Goal: Book appointment/travel/reservation

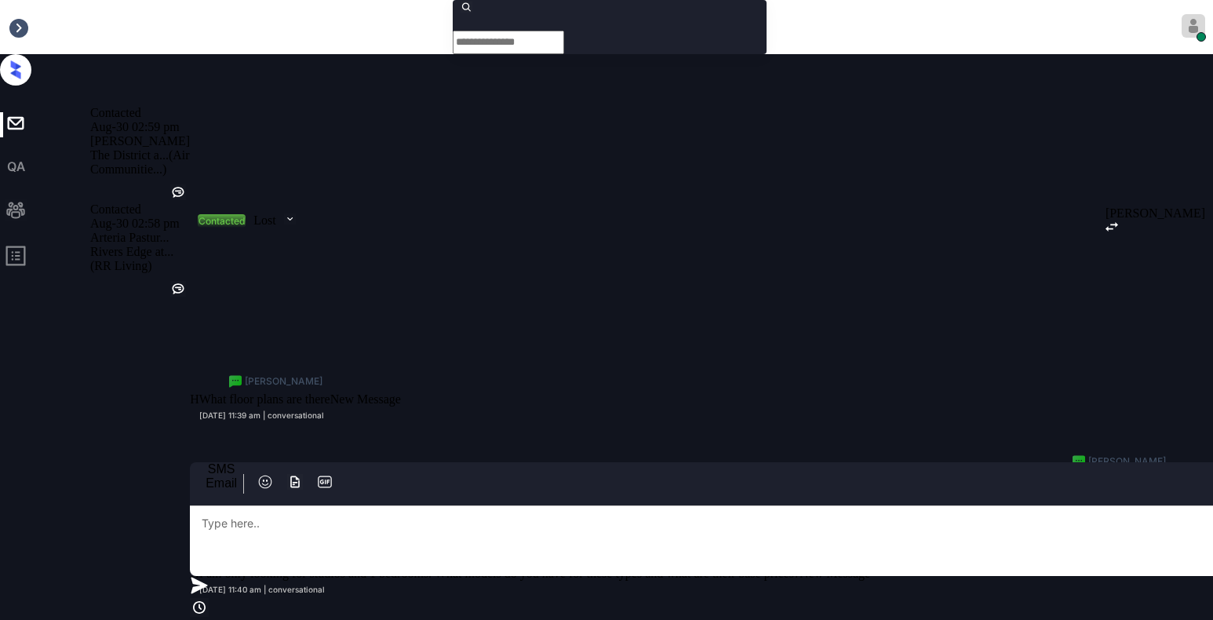
scroll to position [2711, 0]
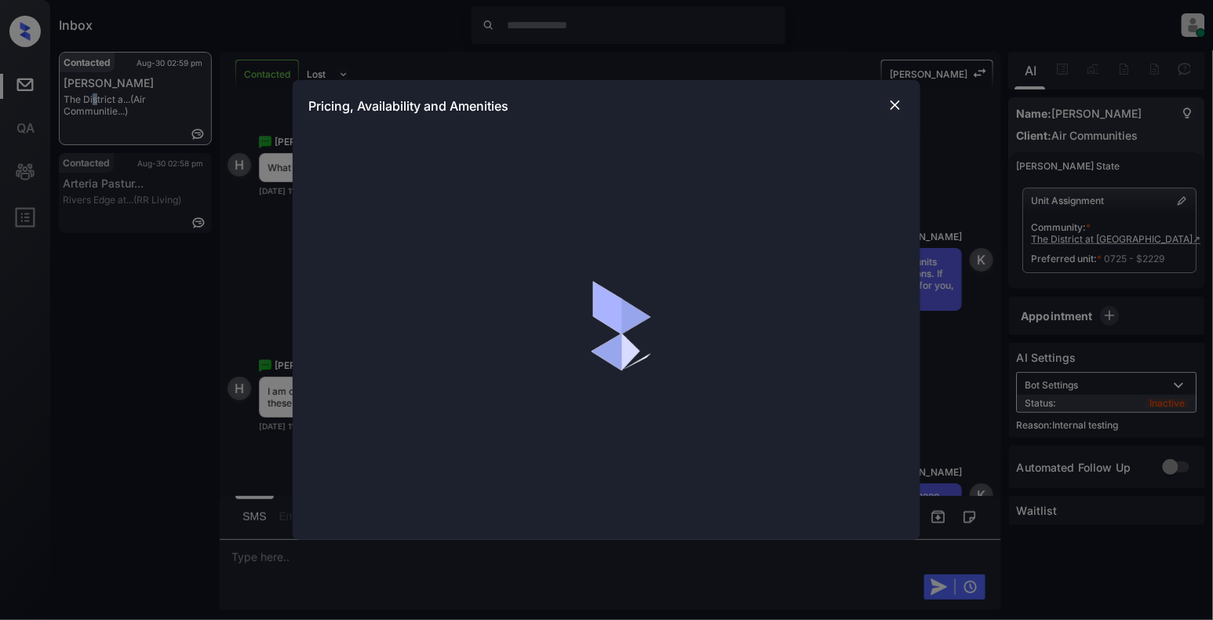
scroll to position [2711, 0]
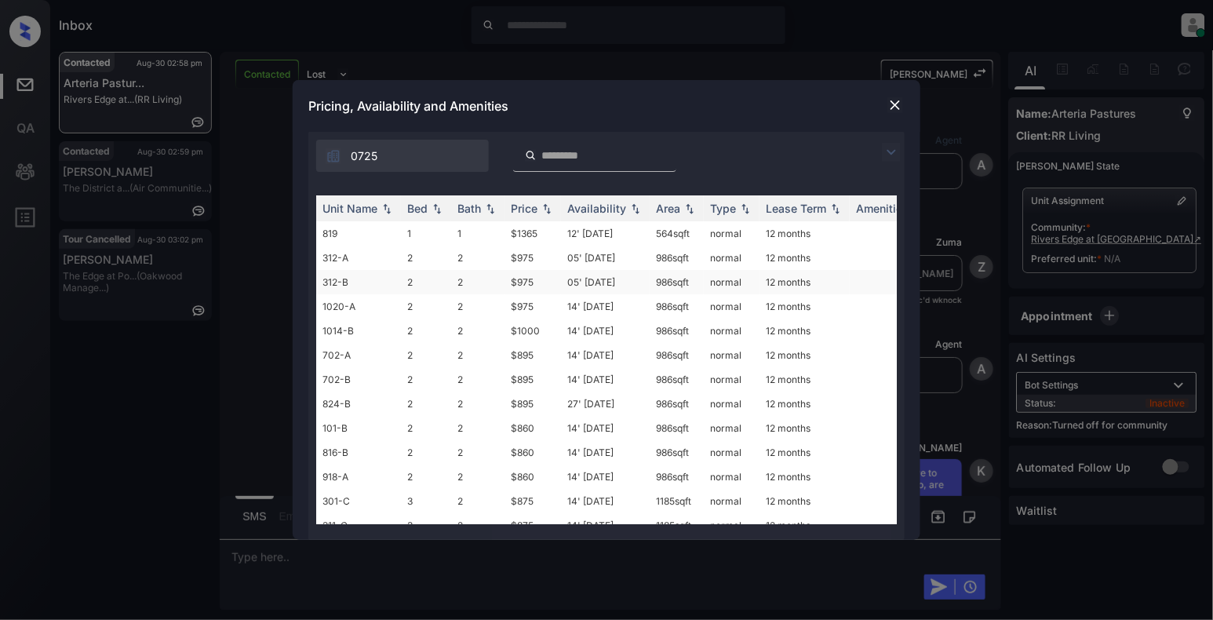
scroll to position [1078, 0]
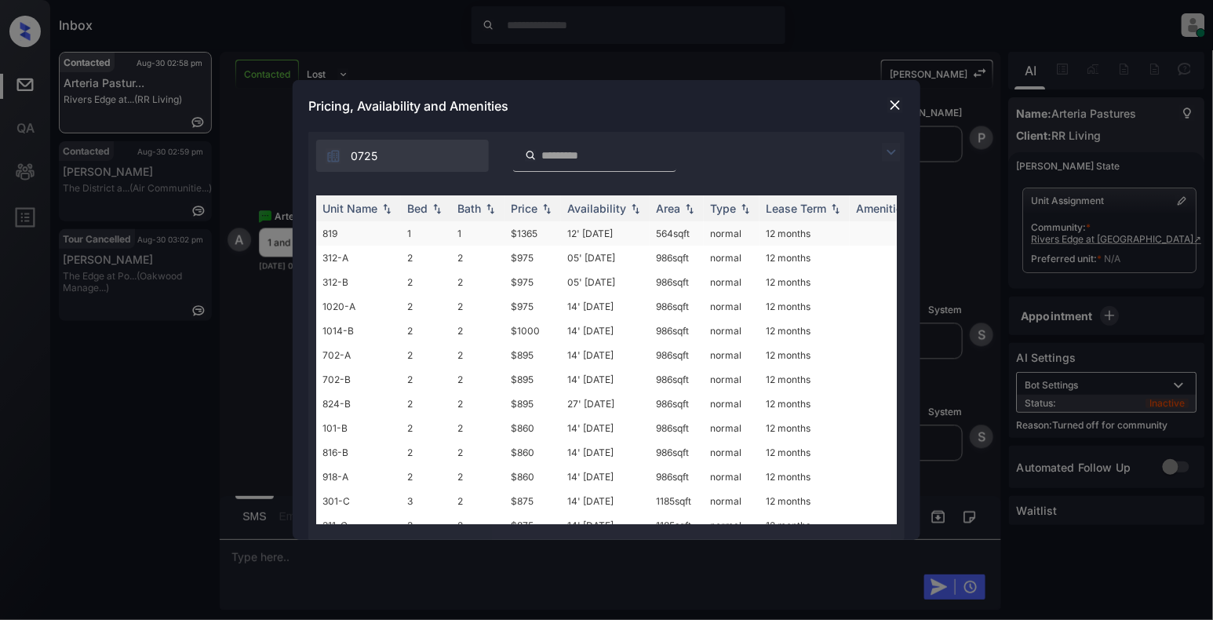
click at [343, 240] on td "819" at bounding box center [358, 233] width 85 height 24
click at [343, 239] on td "819" at bounding box center [358, 233] width 85 height 24
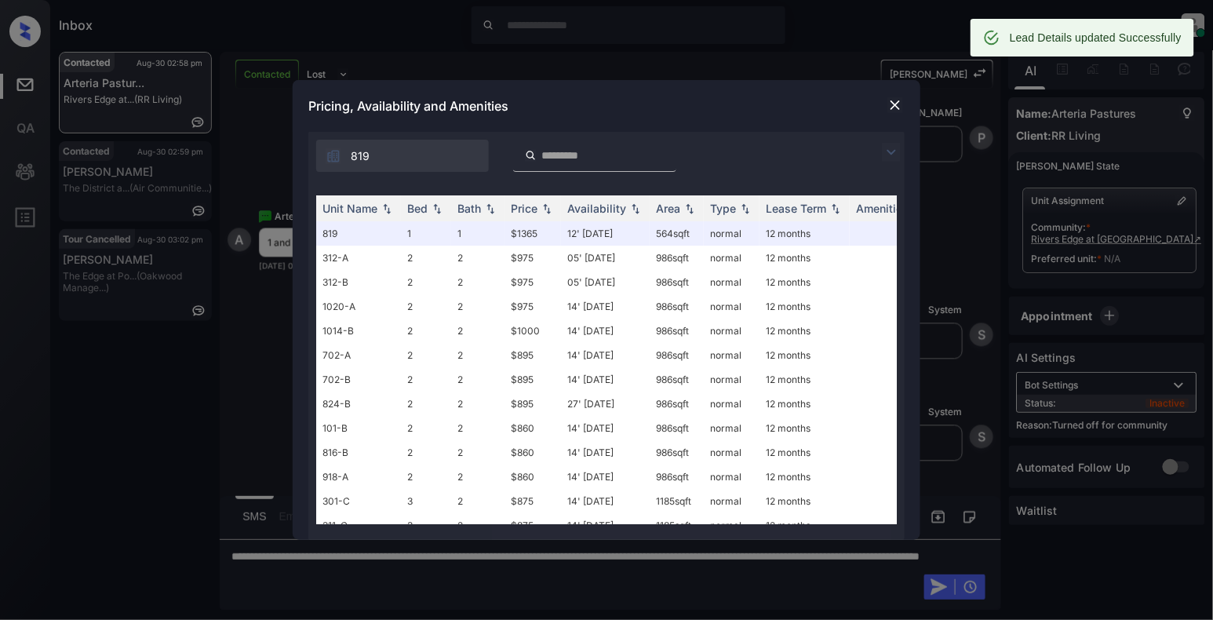
click at [895, 113] on img at bounding box center [895, 105] width 16 height 16
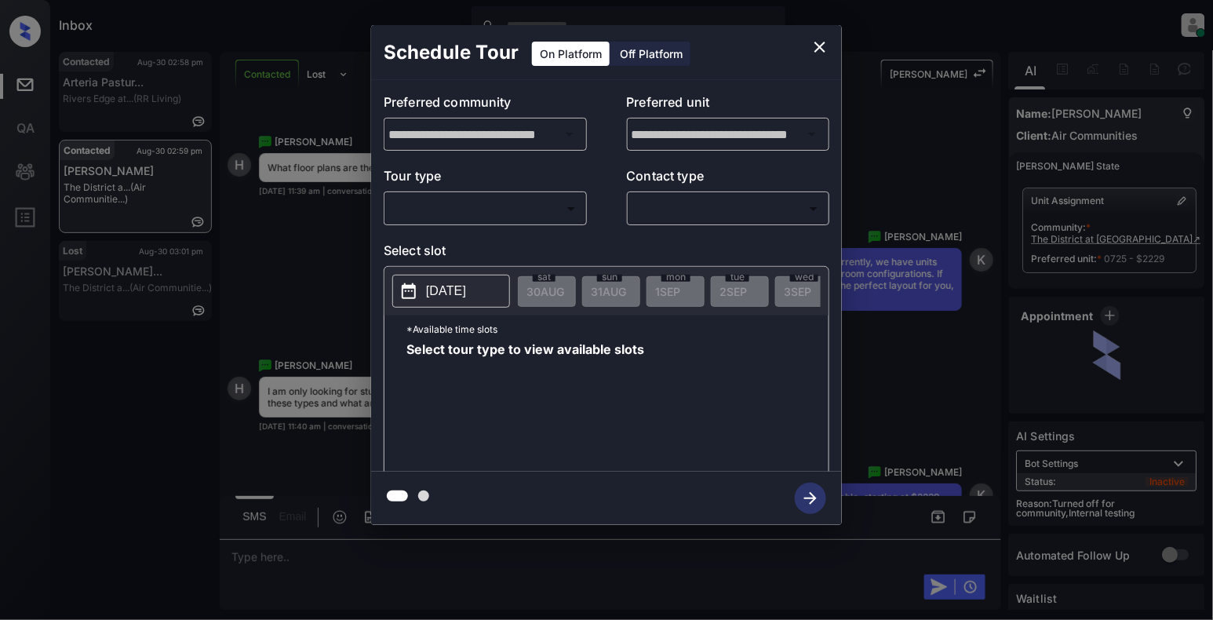
scroll to position [2711, 0]
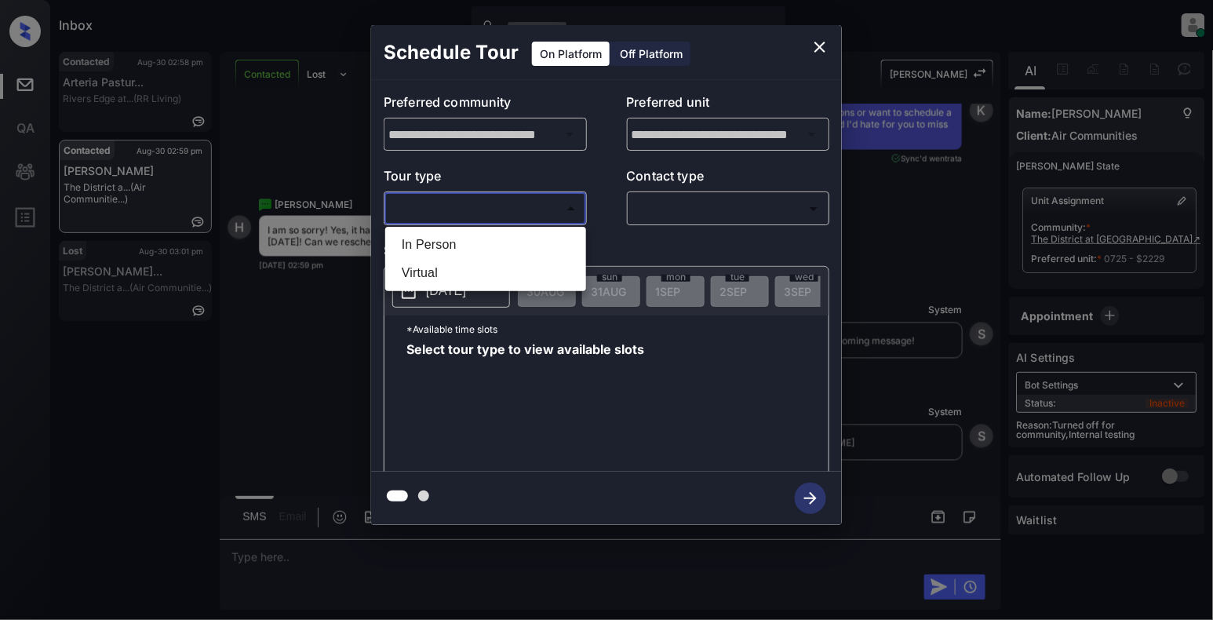
click at [446, 214] on body "Inbox Cynthia Montañez Online Set yourself offline Set yourself on break Profil…" at bounding box center [606, 310] width 1213 height 620
click at [428, 246] on li "In Person" at bounding box center [485, 245] width 193 height 28
type input "********"
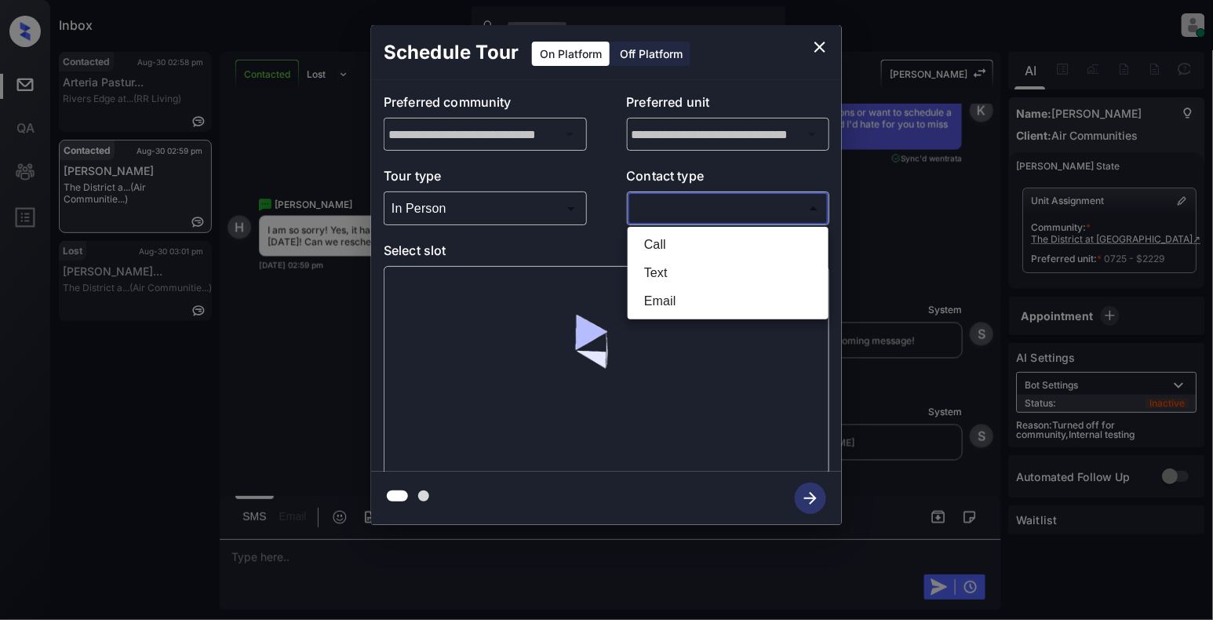
click at [729, 202] on body "Inbox Cynthia Montañez Online Set yourself offline Set yourself on break Profil…" at bounding box center [606, 310] width 1213 height 620
click at [653, 274] on li "Text" at bounding box center [727, 273] width 193 height 28
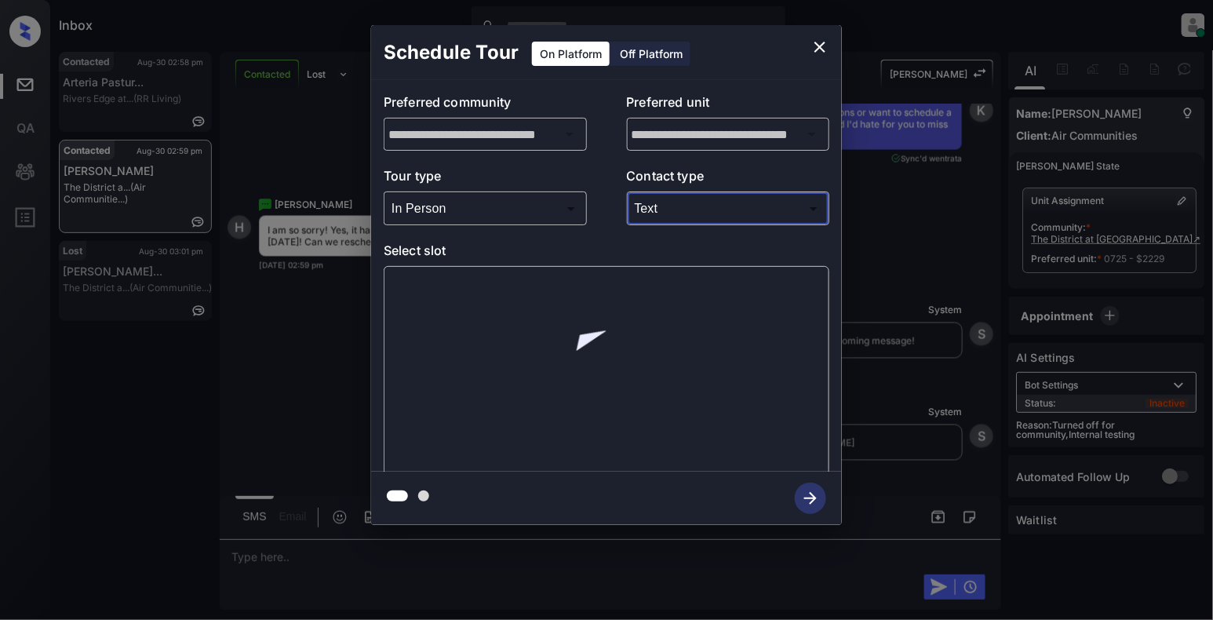
type input "****"
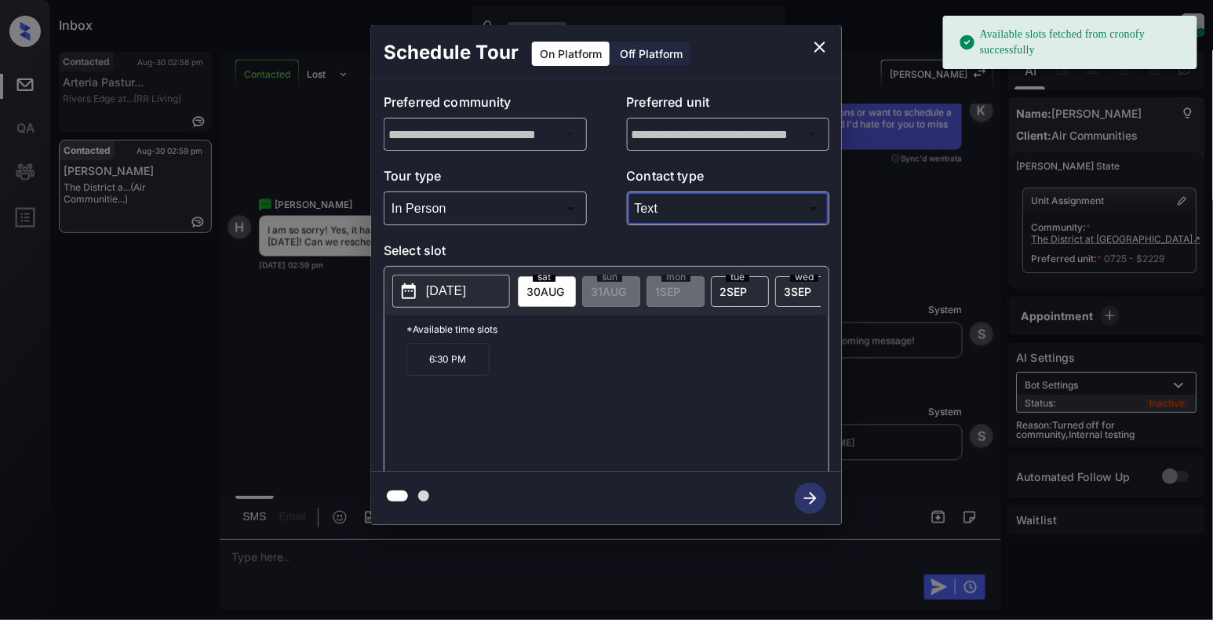
click at [415, 296] on icon at bounding box center [409, 291] width 14 height 16
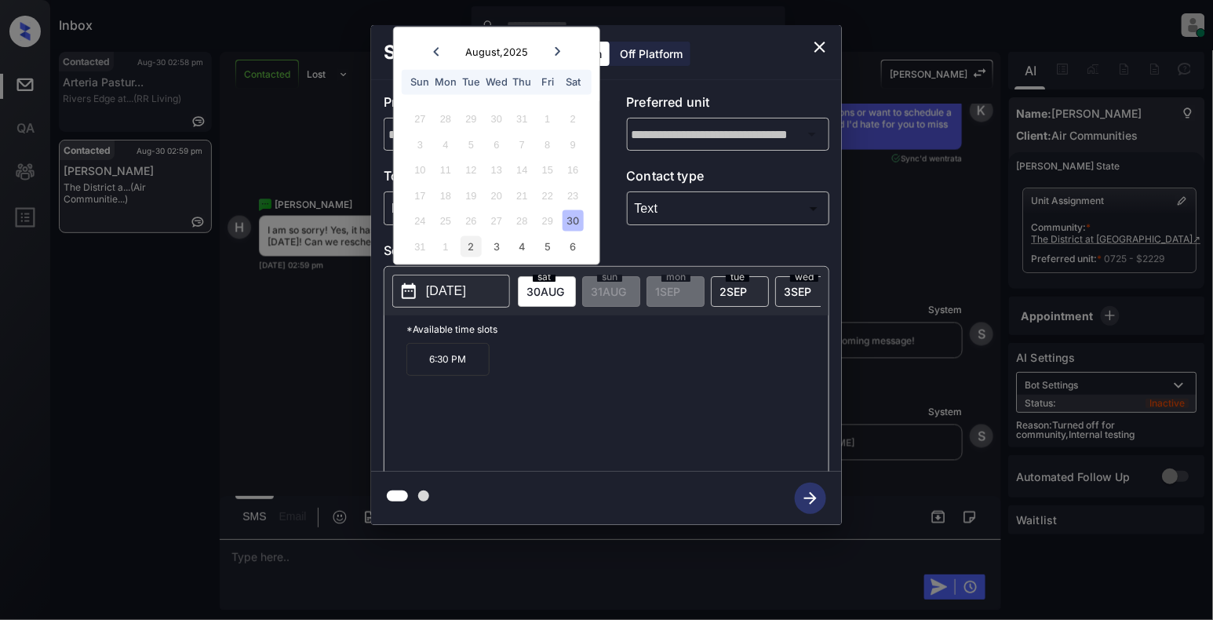
click at [475, 240] on div "2" at bounding box center [470, 245] width 21 height 21
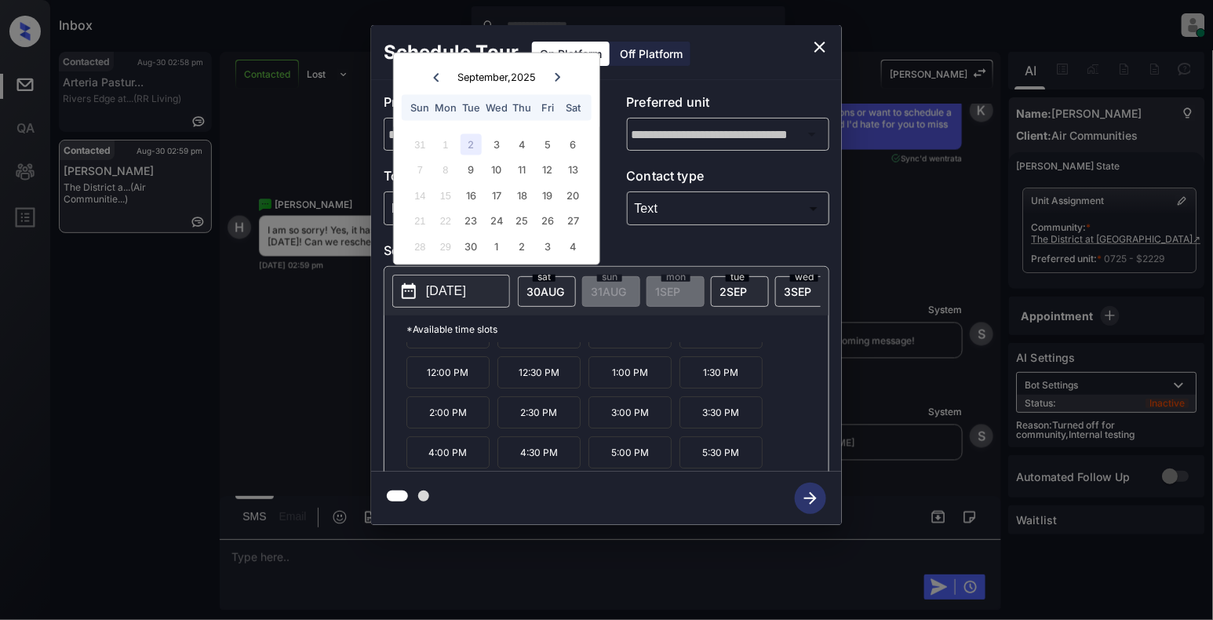
scroll to position [28, 0]
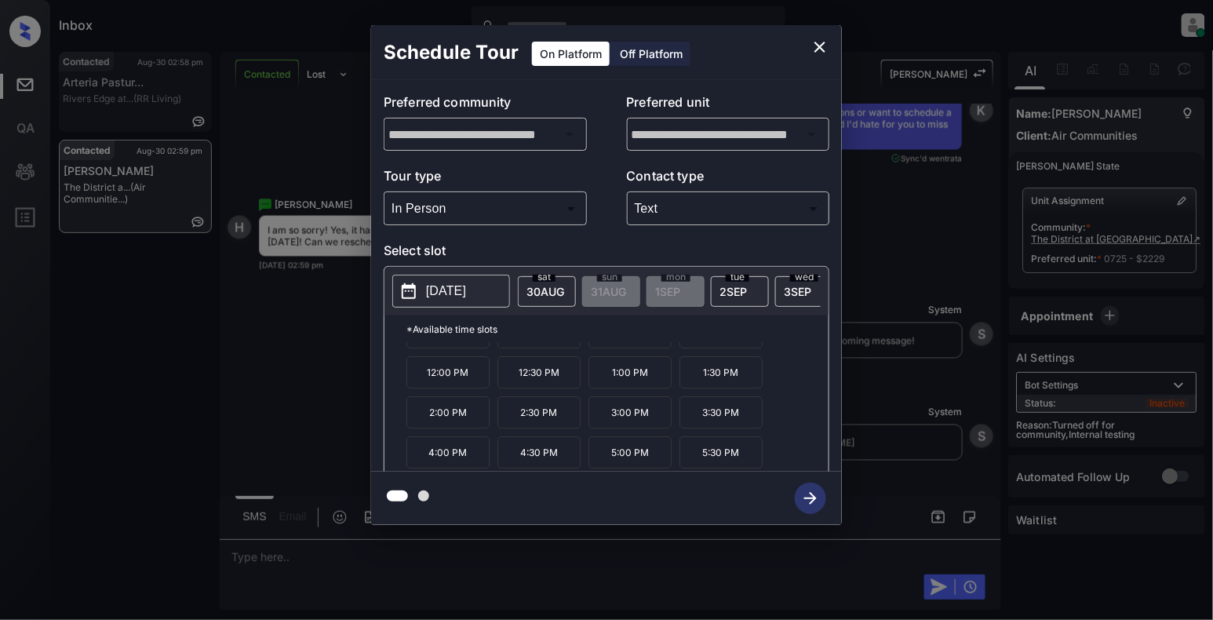
click at [654, 458] on p "5:00 PM" at bounding box center [629, 452] width 83 height 32
click at [813, 497] on icon "button" at bounding box center [810, 498] width 13 height 13
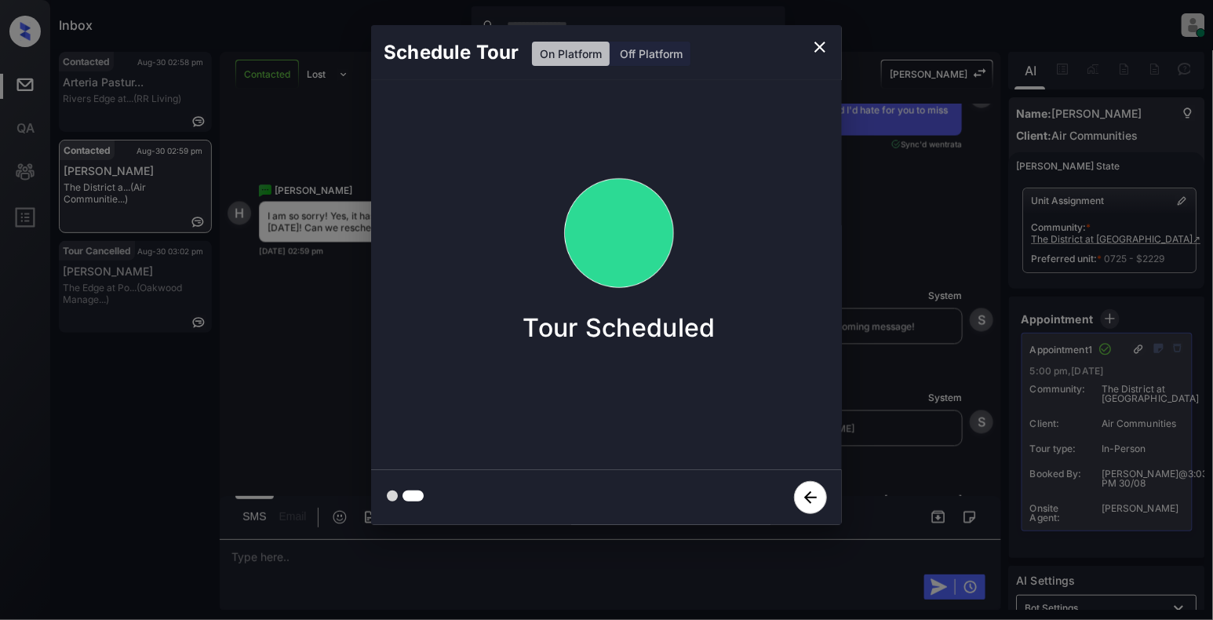
click at [823, 53] on icon "close" at bounding box center [819, 47] width 19 height 19
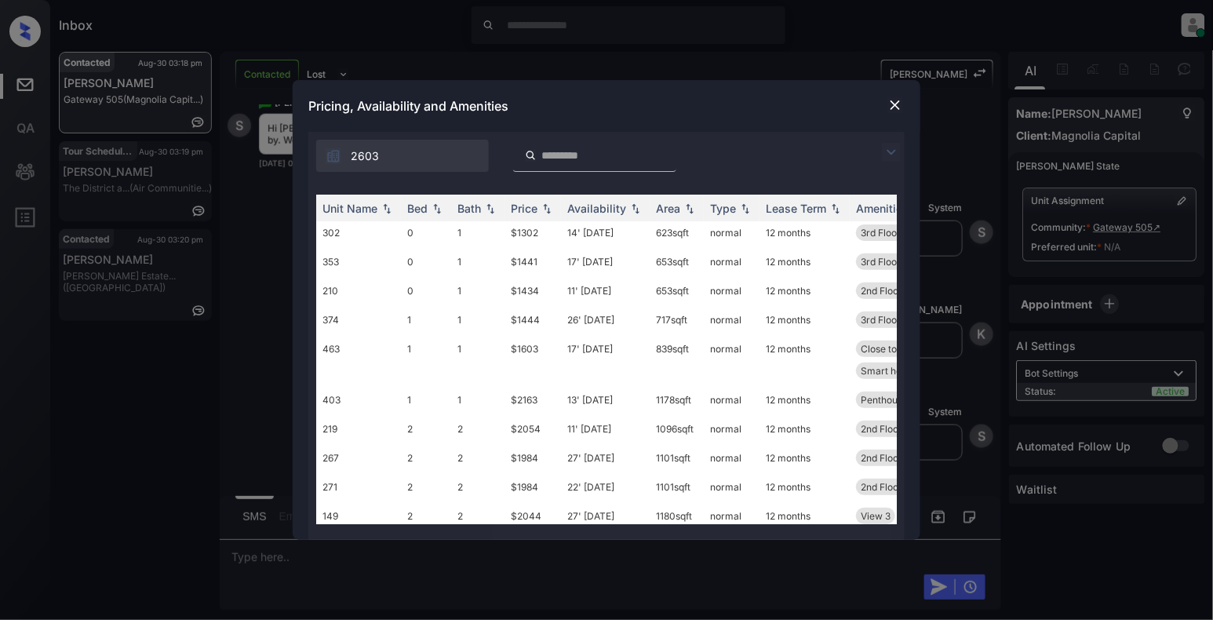
scroll to position [258, 0]
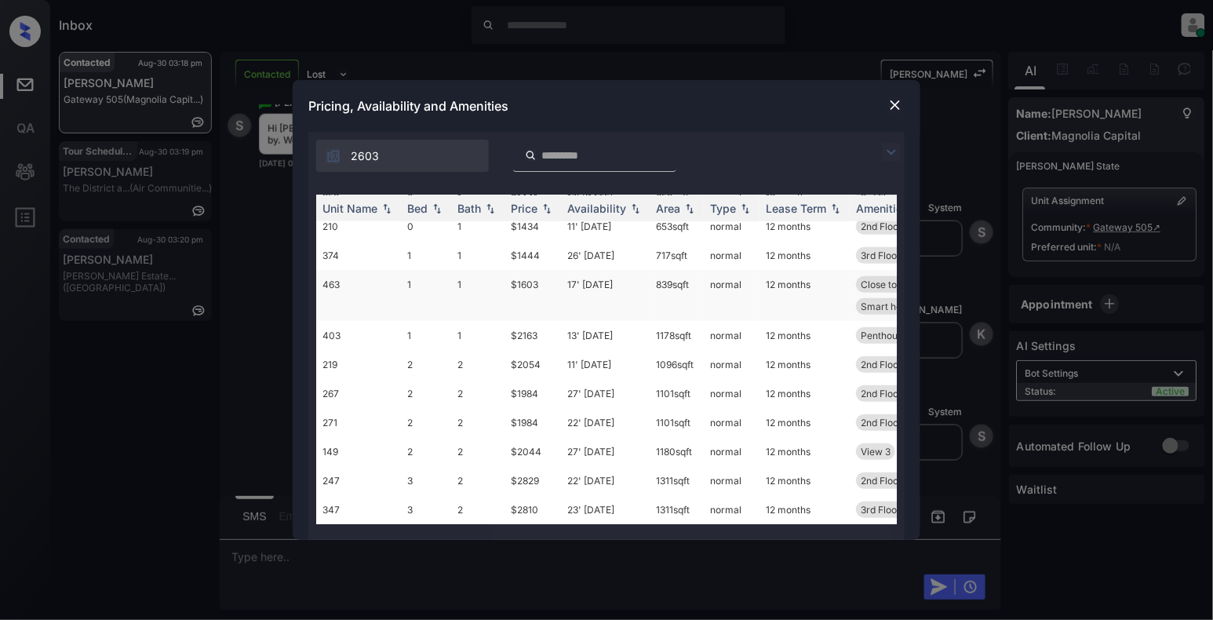
click at [339, 274] on td "463" at bounding box center [358, 295] width 85 height 51
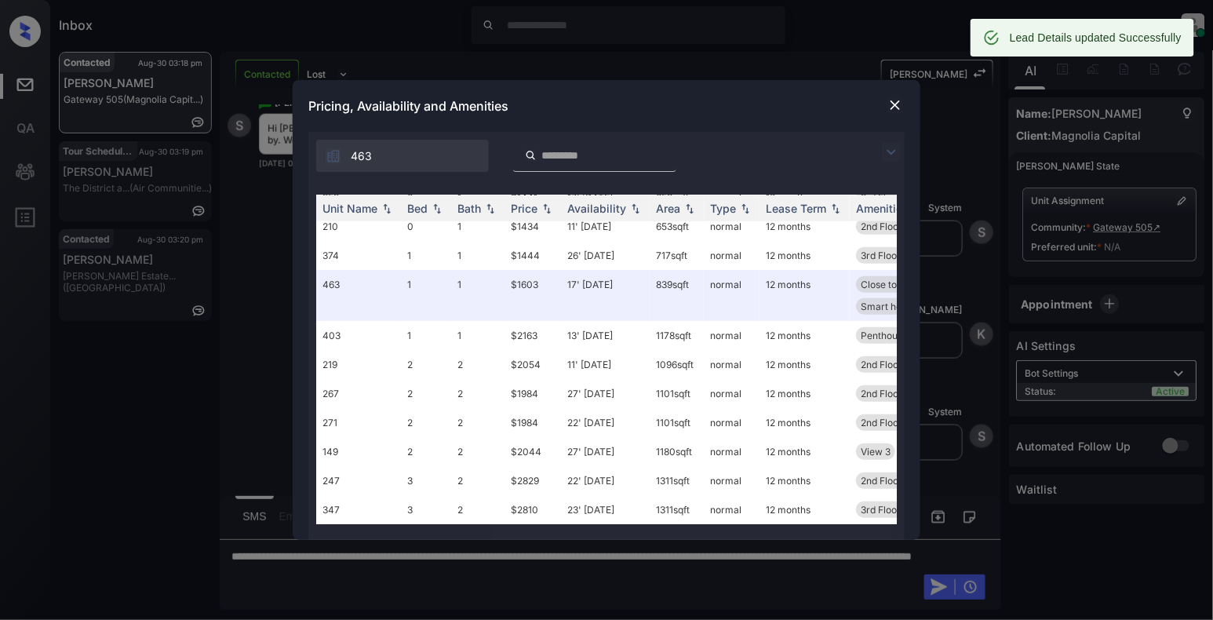
click at [893, 105] on img at bounding box center [895, 105] width 16 height 16
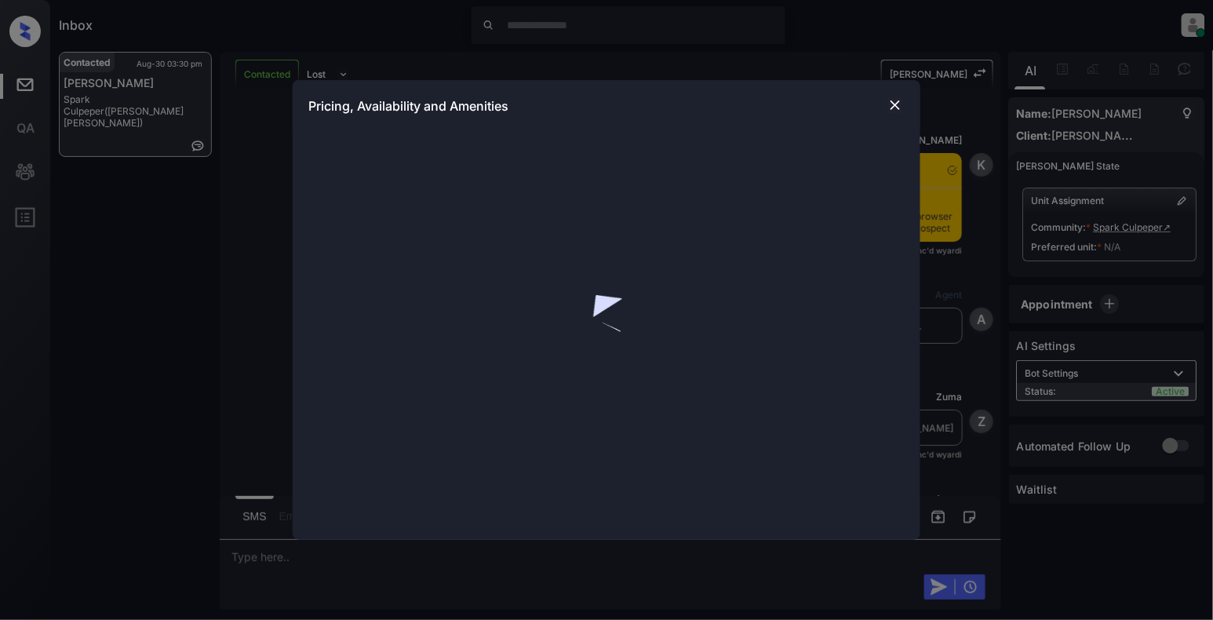
scroll to position [2069, 0]
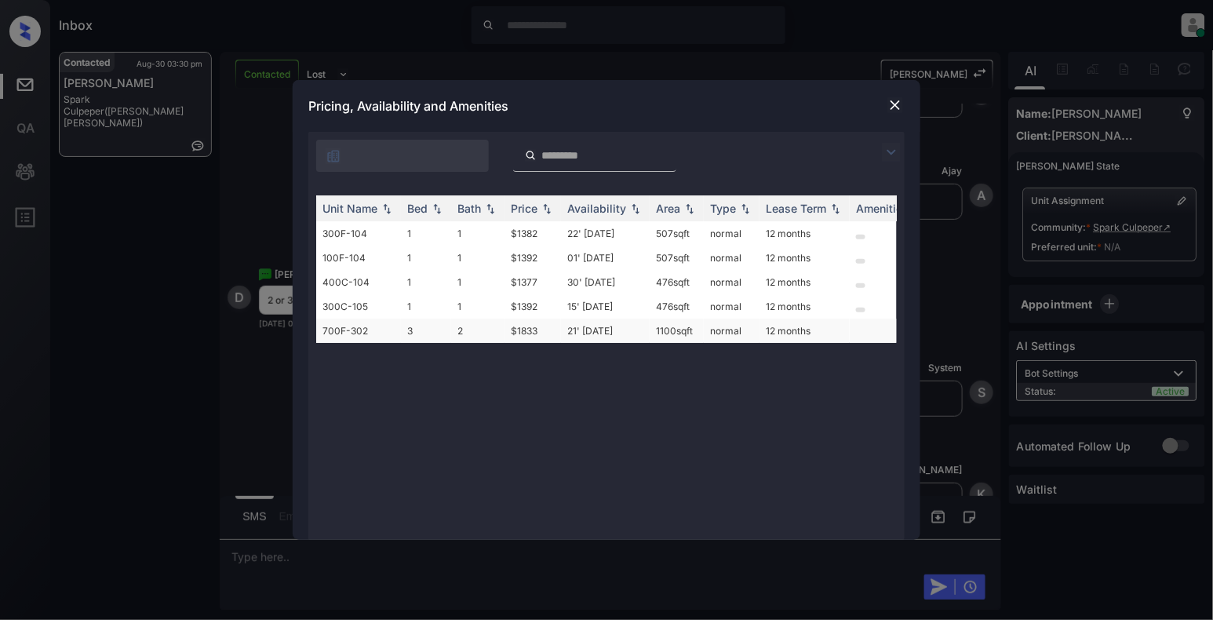
click at [339, 330] on td "700F-302" at bounding box center [358, 330] width 85 height 24
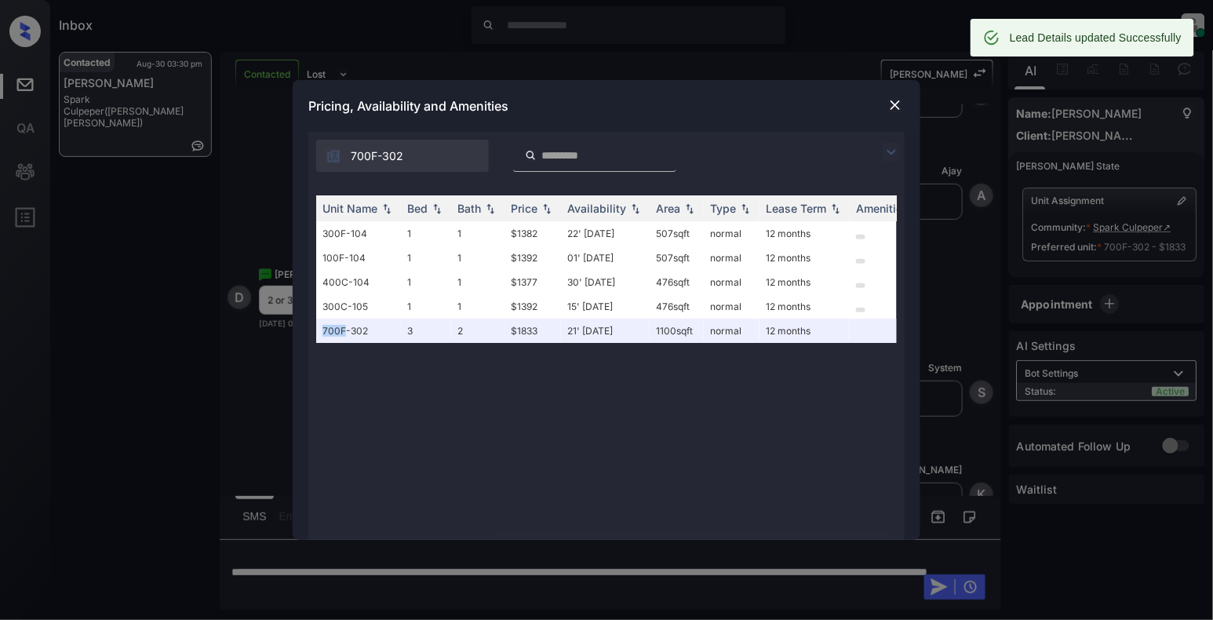
click at [895, 99] on img at bounding box center [895, 105] width 16 height 16
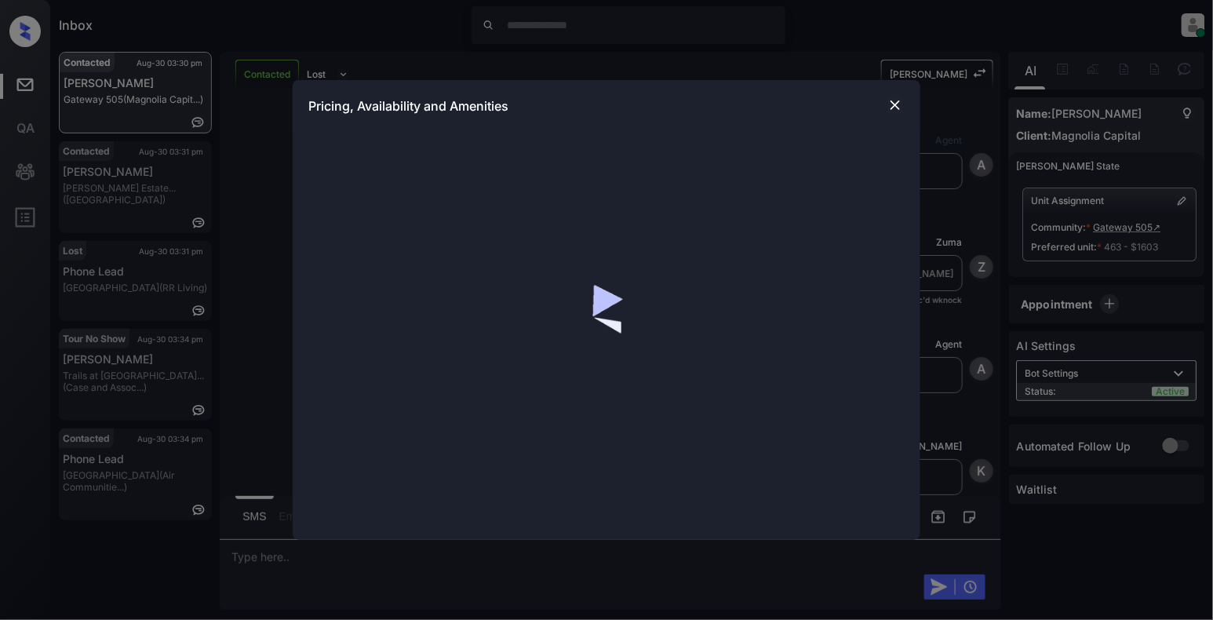
scroll to position [773, 0]
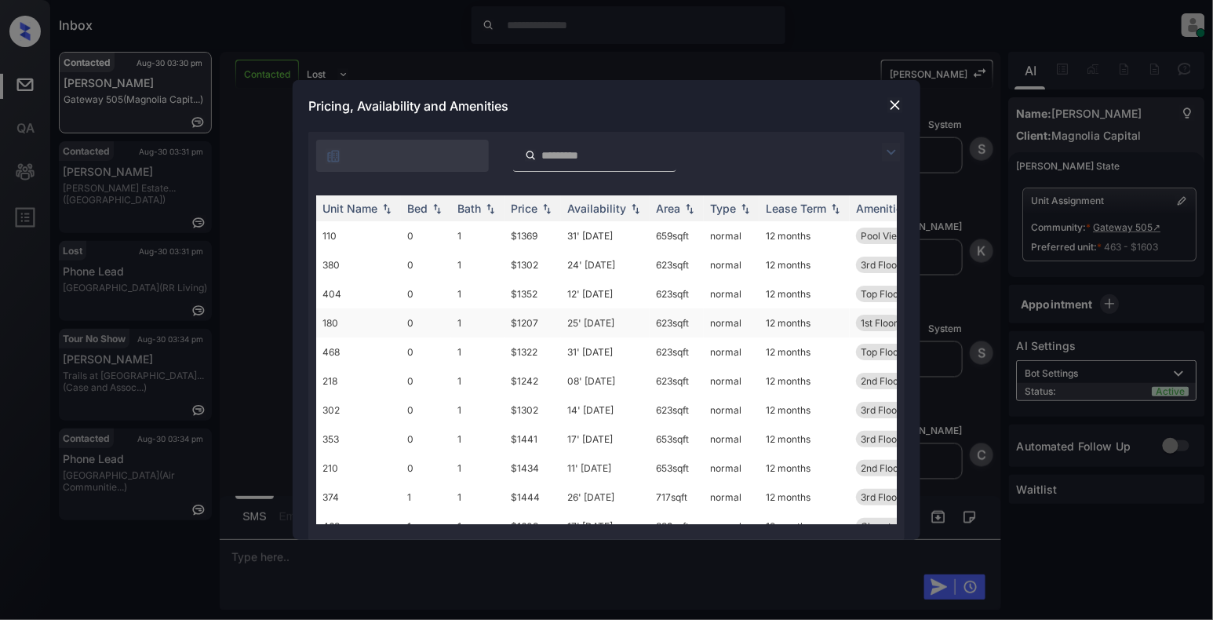
click at [405, 318] on td "0" at bounding box center [426, 322] width 50 height 29
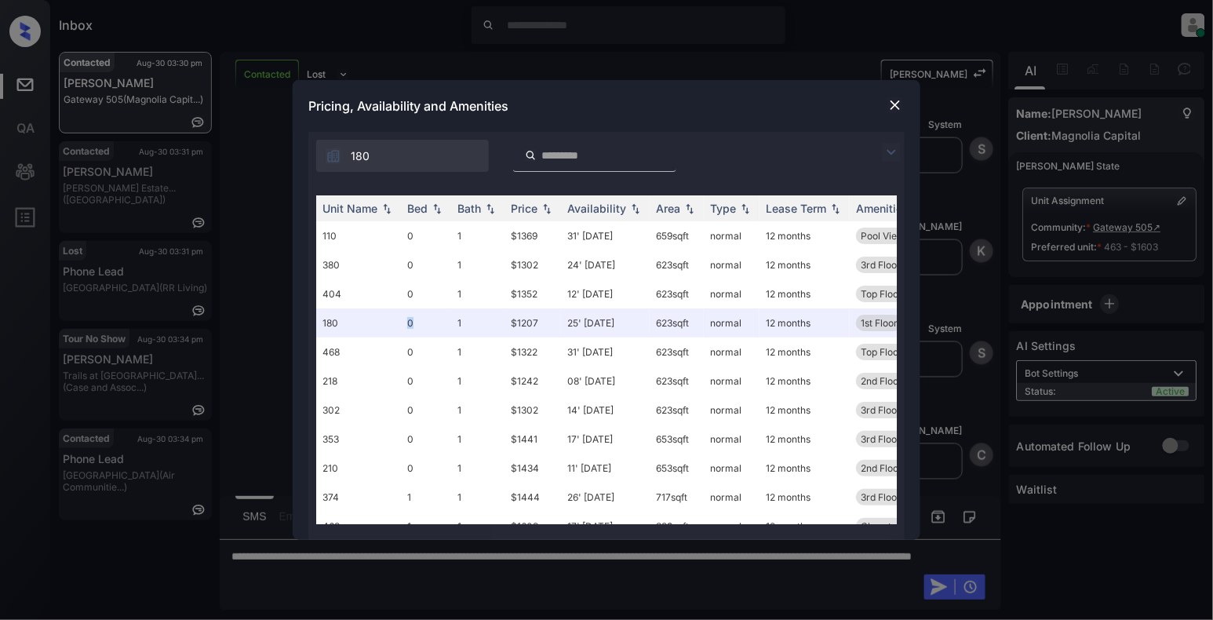
click at [893, 99] on img at bounding box center [895, 105] width 16 height 16
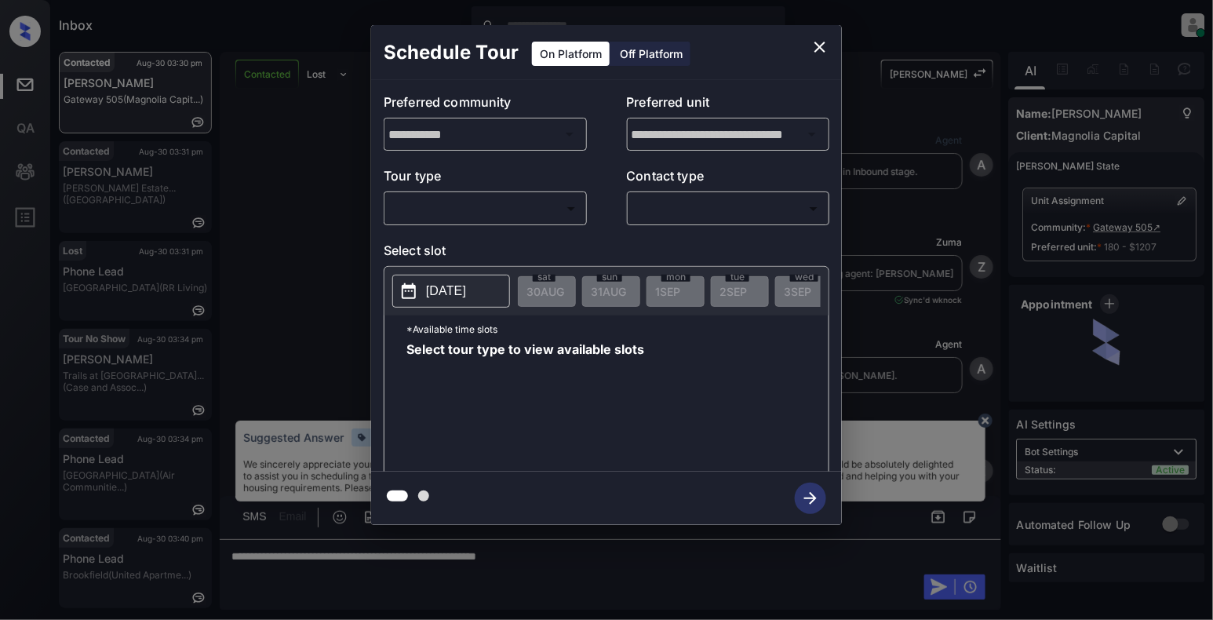
scroll to position [2028, 0]
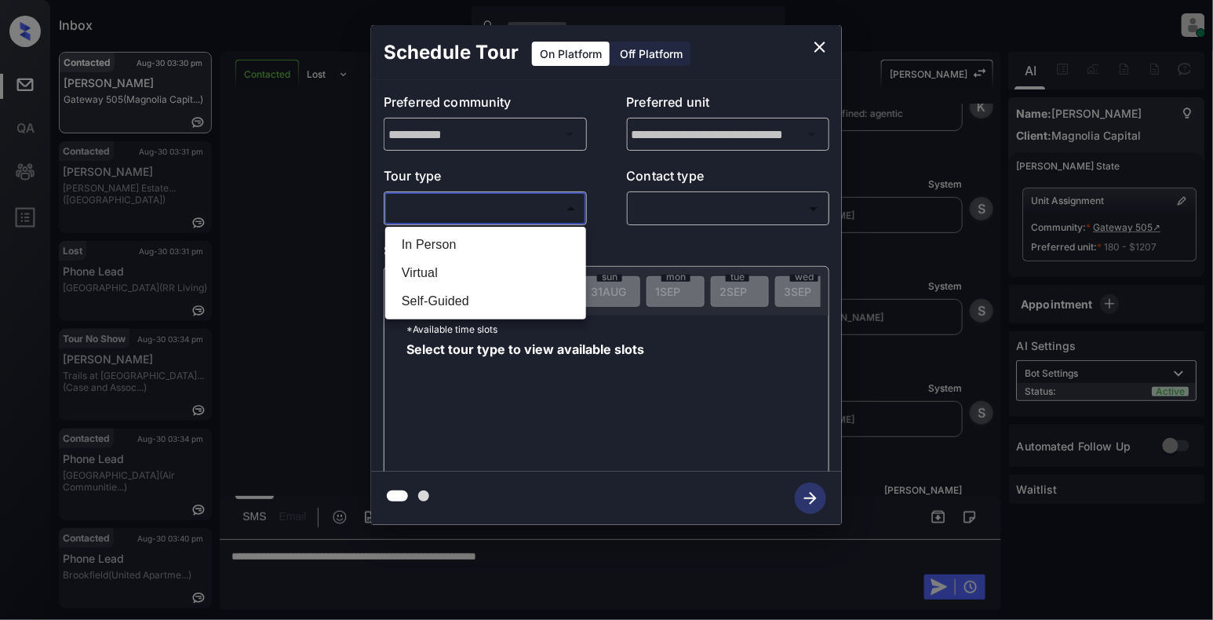
click at [449, 209] on body "Inbox Cynthia Montañez Online Set yourself offline Set yourself on break Profil…" at bounding box center [606, 310] width 1213 height 620
click at [431, 252] on li "In Person" at bounding box center [485, 245] width 193 height 28
type input "********"
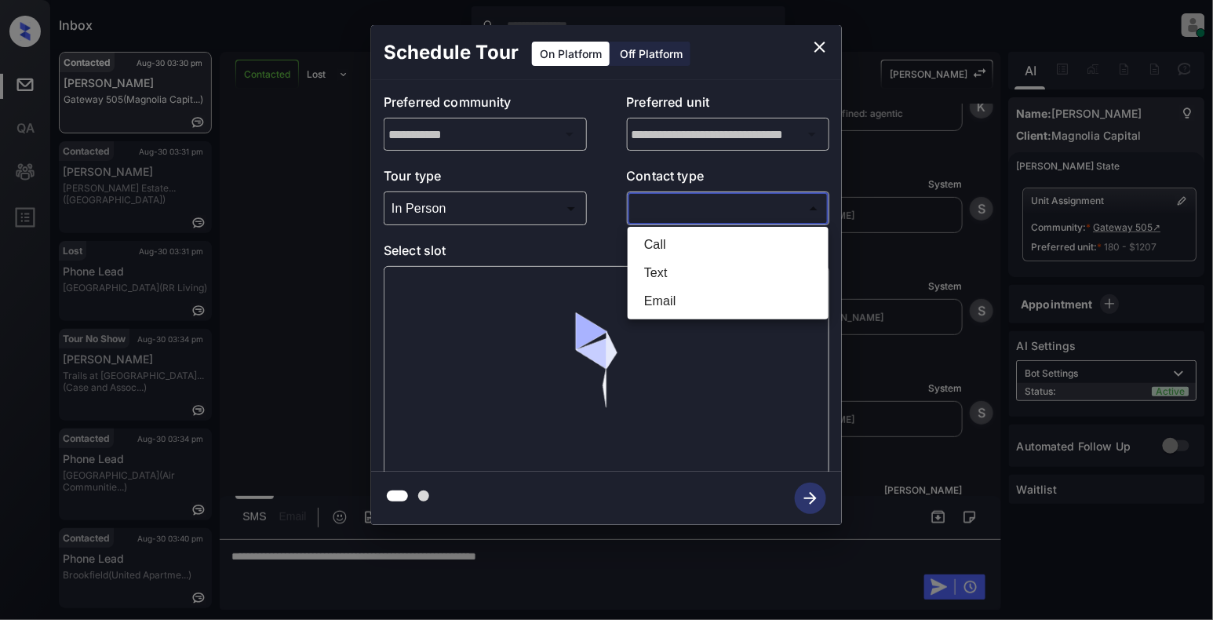
click at [780, 196] on body "Inbox Cynthia Montañez Online Set yourself offline Set yourself on break Profil…" at bounding box center [606, 310] width 1213 height 620
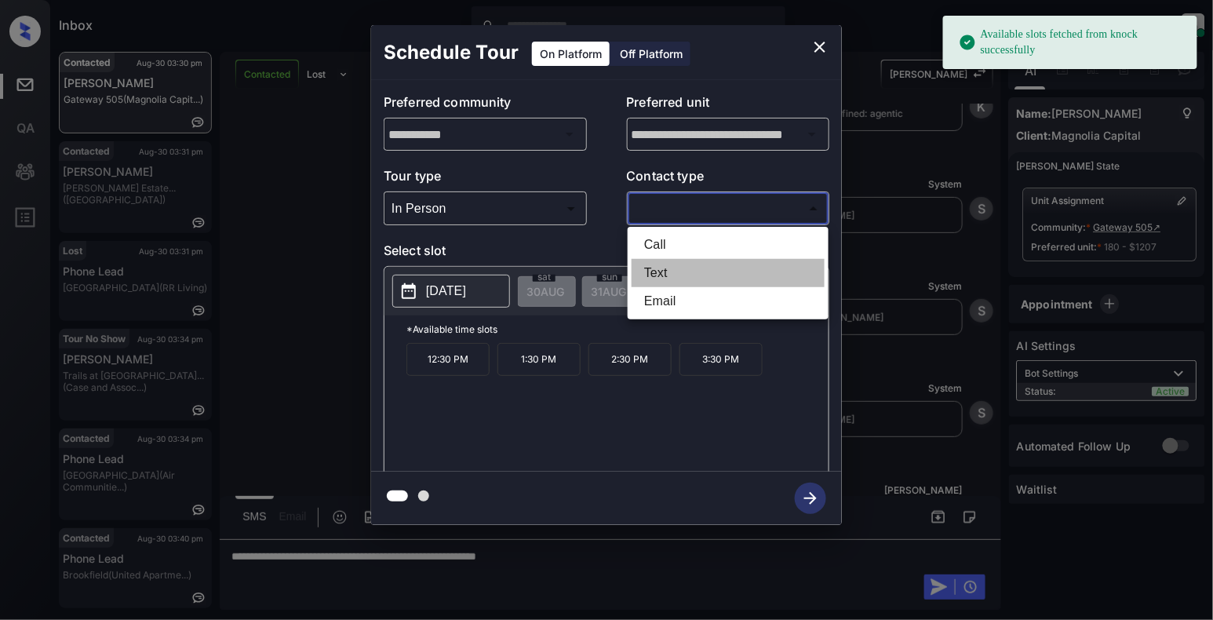
click at [676, 271] on li "Text" at bounding box center [727, 273] width 193 height 28
type input "****"
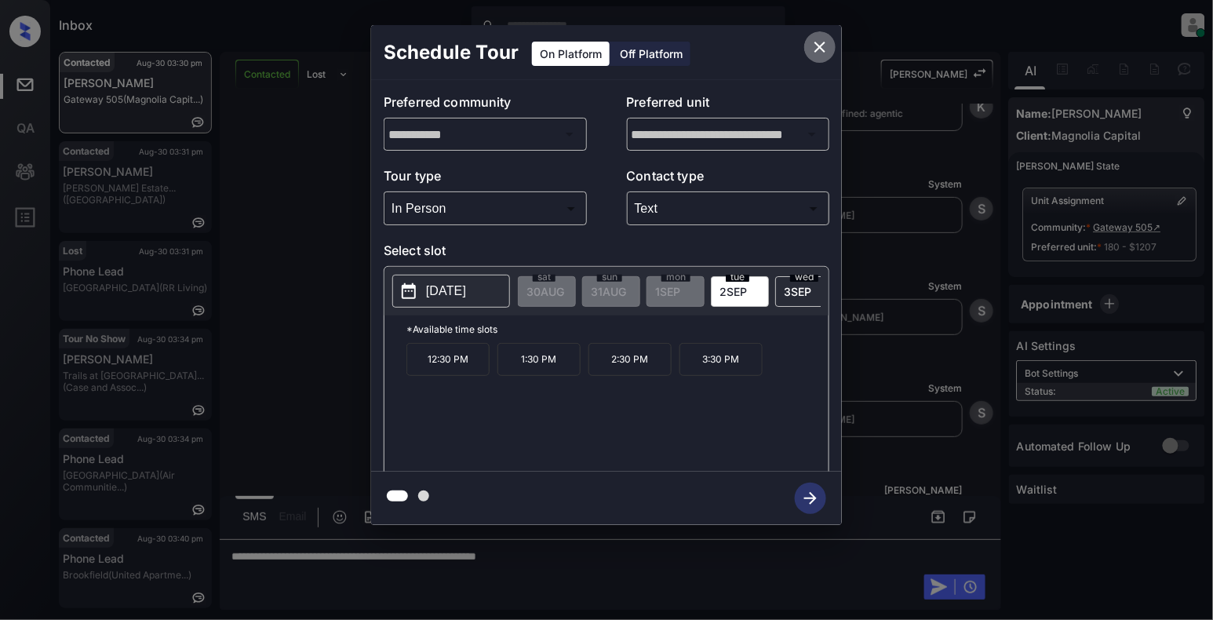
click at [820, 50] on icon "close" at bounding box center [819, 47] width 19 height 19
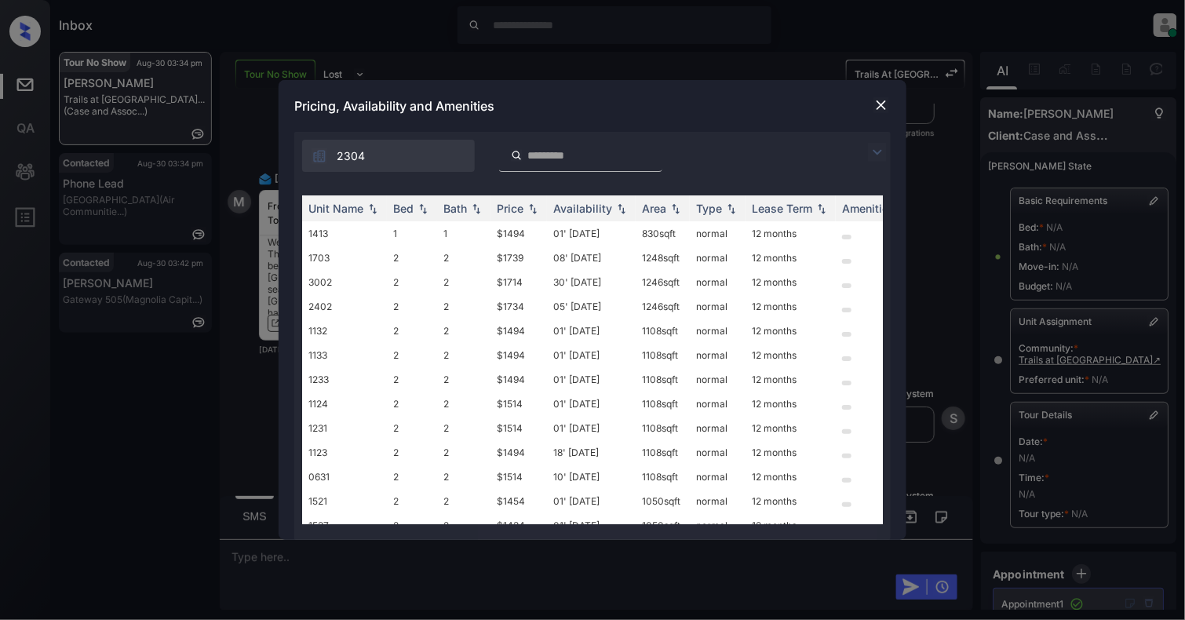
click at [879, 102] on img at bounding box center [881, 105] width 16 height 16
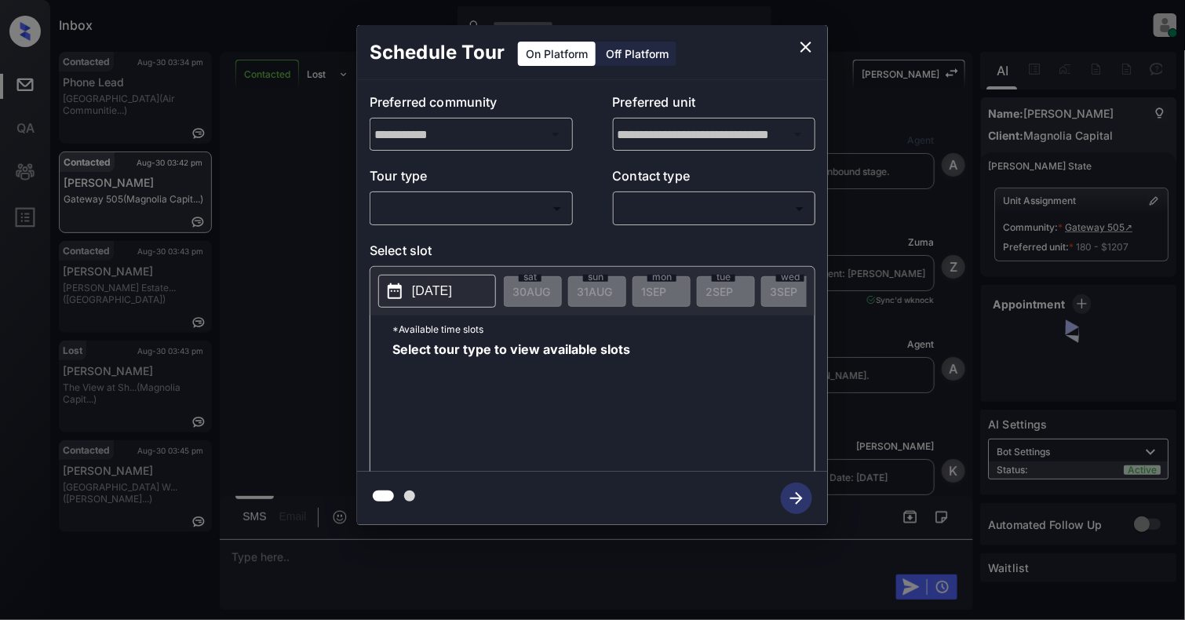
scroll to position [2947, 0]
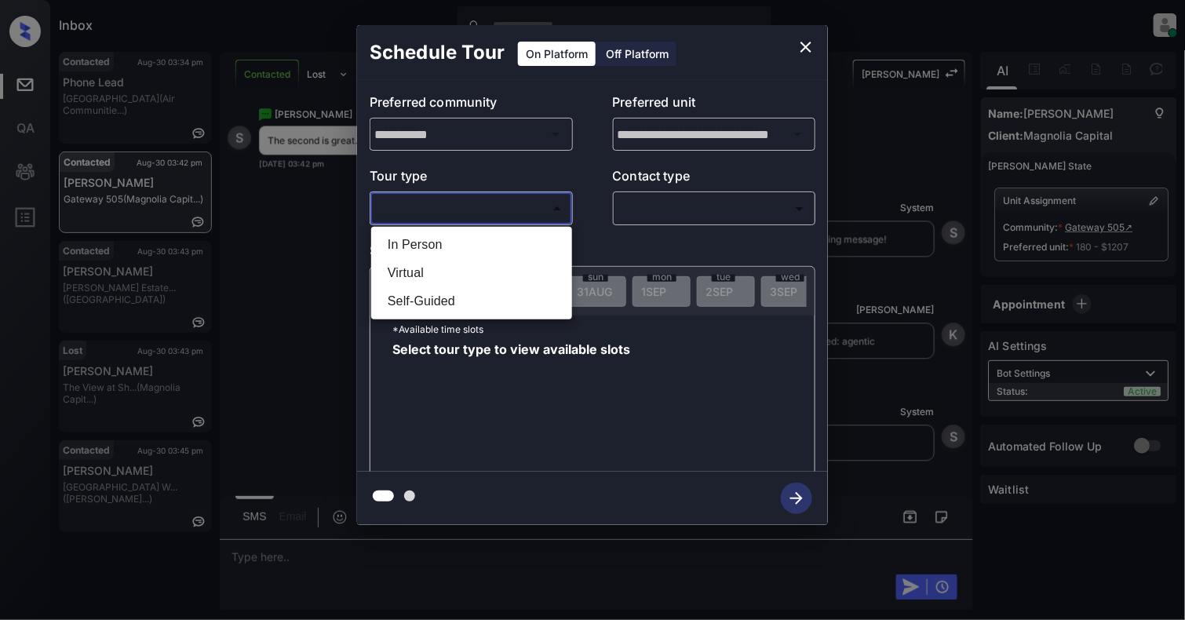
click at [458, 220] on body "Inbox [PERSON_NAME] Online Set yourself offline Set yourself on break Profile S…" at bounding box center [592, 310] width 1185 height 620
click at [418, 246] on li "In Person" at bounding box center [471, 245] width 193 height 28
type input "********"
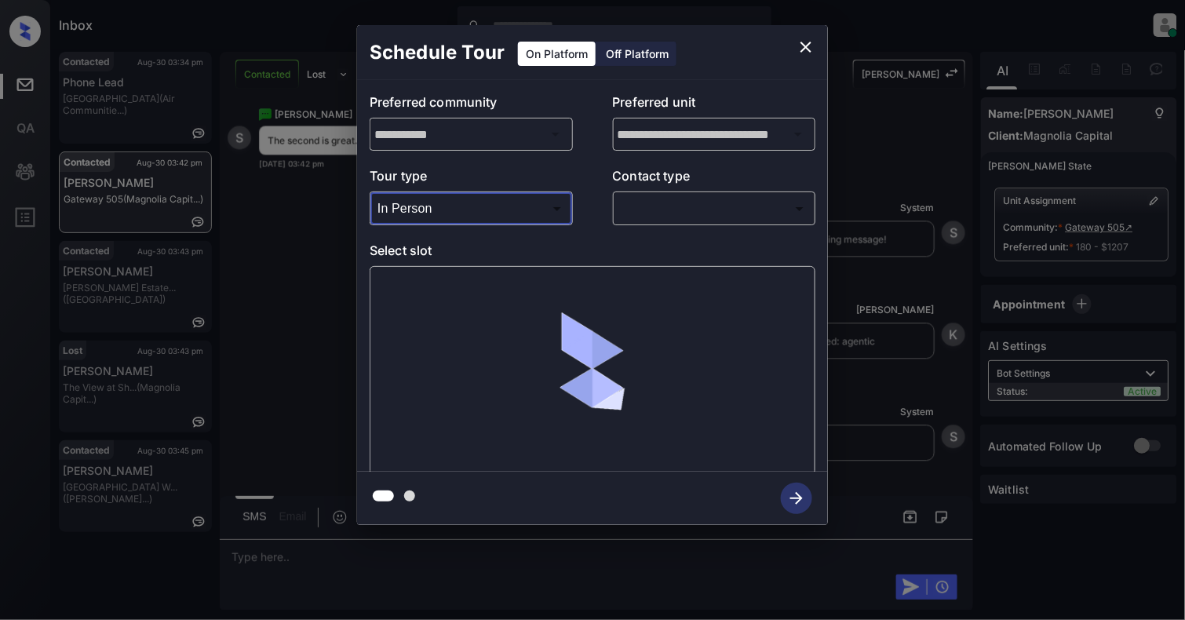
click at [641, 199] on body "Inbox [PERSON_NAME] Online Set yourself offline Set yourself on break Profile S…" at bounding box center [592, 310] width 1185 height 620
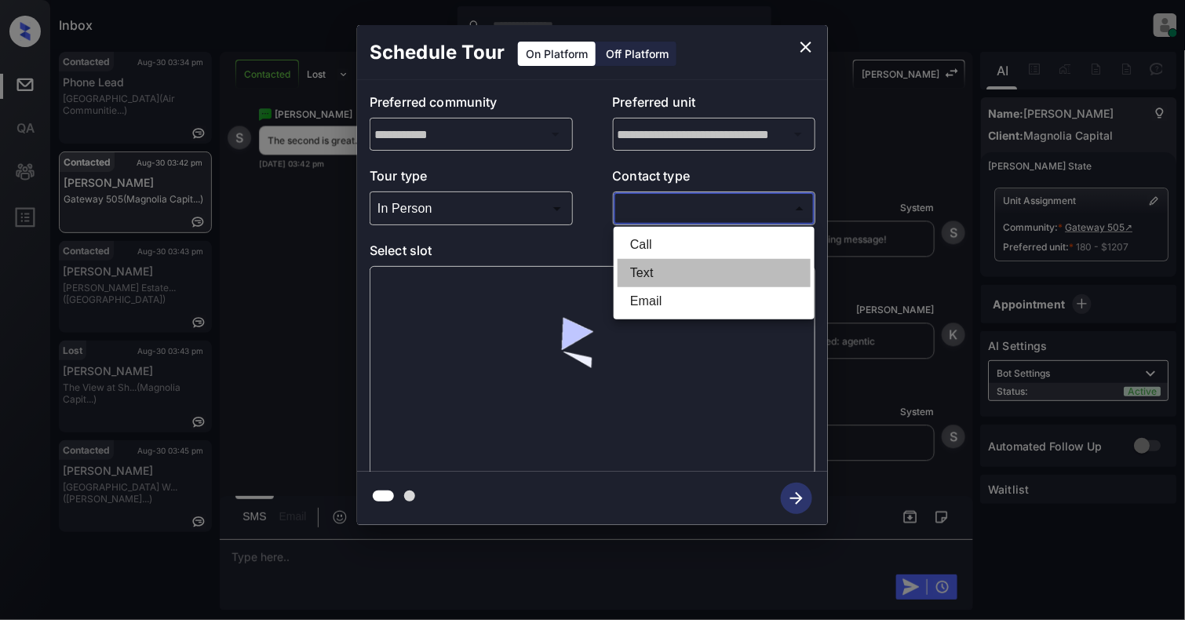
click at [643, 273] on li "Text" at bounding box center [713, 273] width 193 height 28
type input "****"
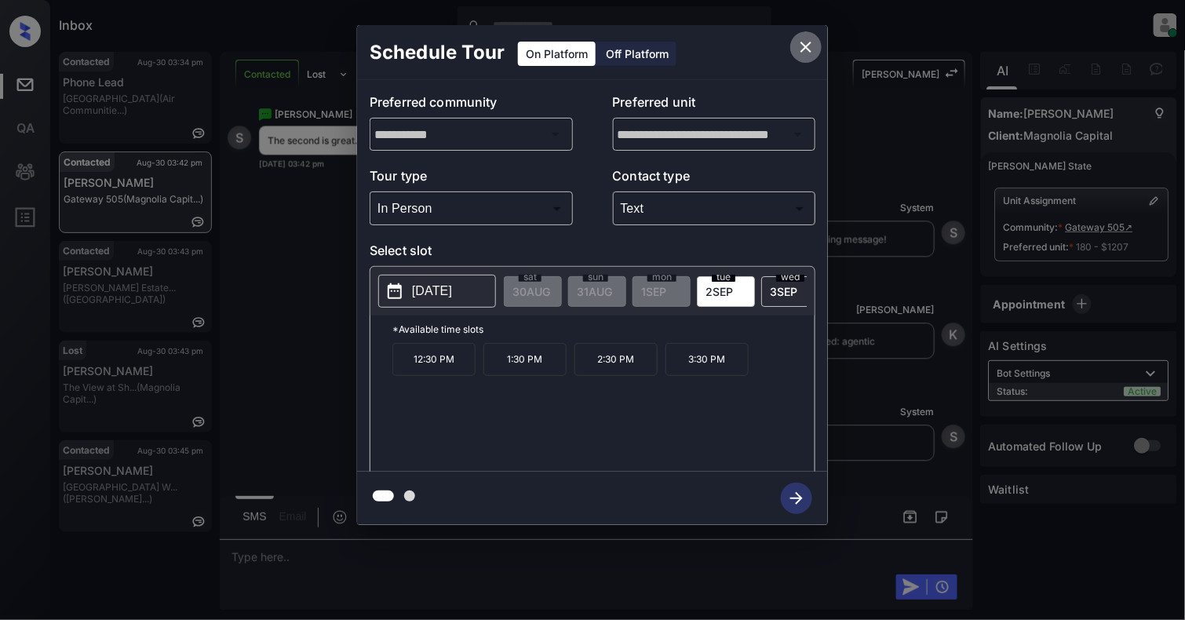
click at [805, 35] on button "close" at bounding box center [805, 46] width 31 height 31
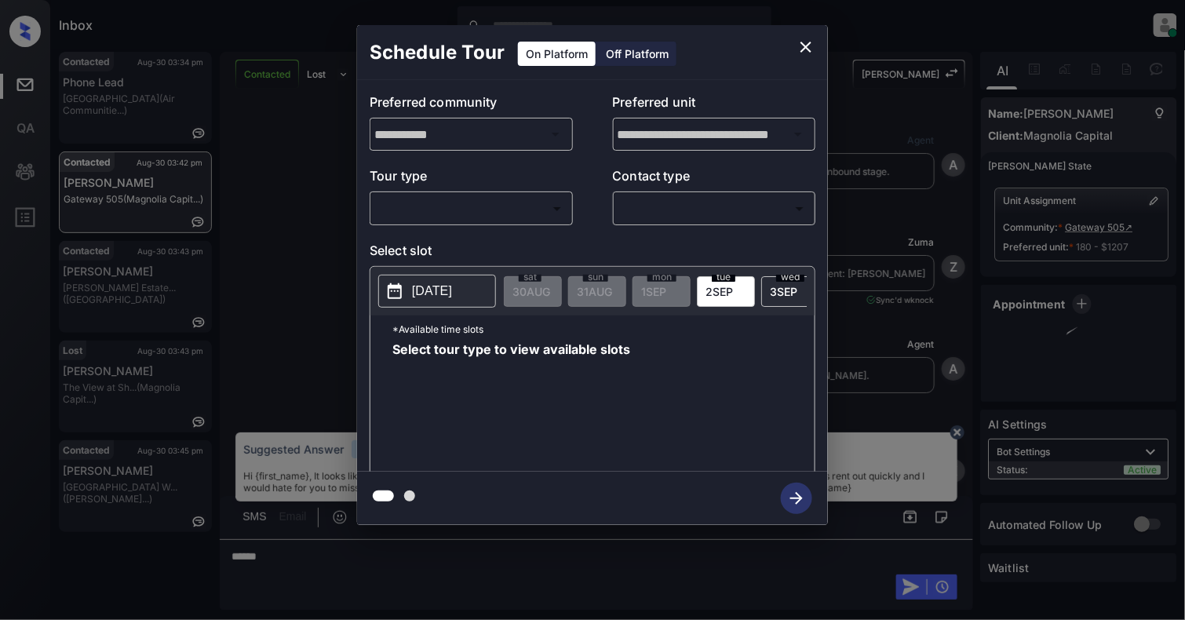
scroll to position [2947, 0]
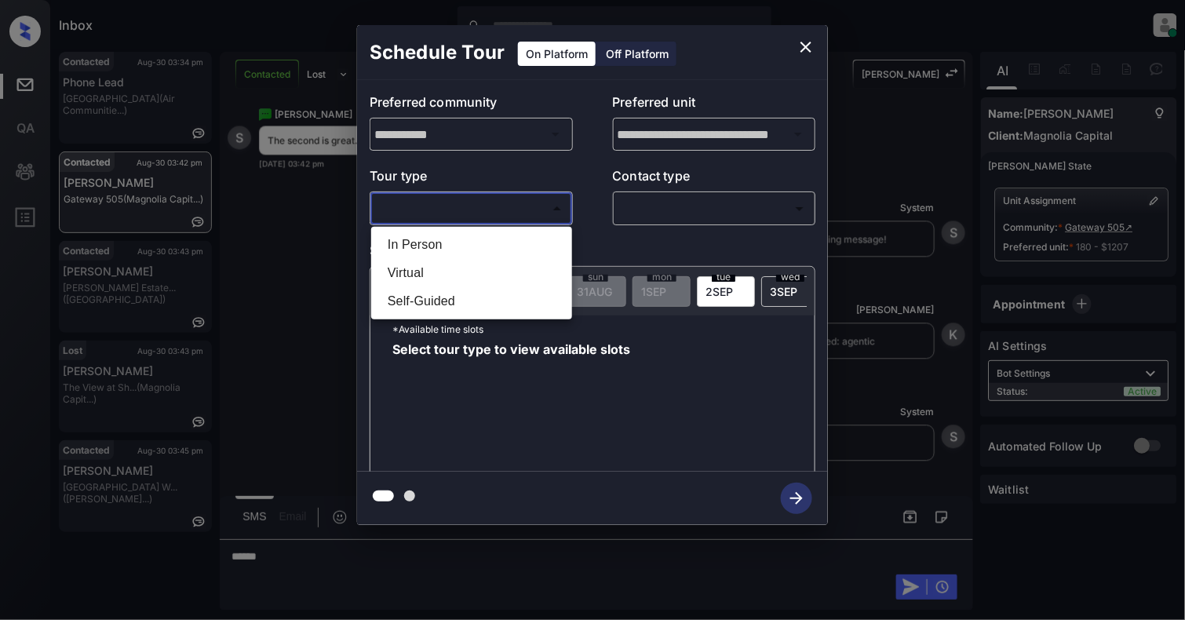
click at [416, 212] on body "Inbox [PERSON_NAME] Online Set yourself offline Set yourself on break Profile S…" at bounding box center [592, 310] width 1185 height 620
click at [422, 237] on li "In Person" at bounding box center [471, 245] width 193 height 28
type input "********"
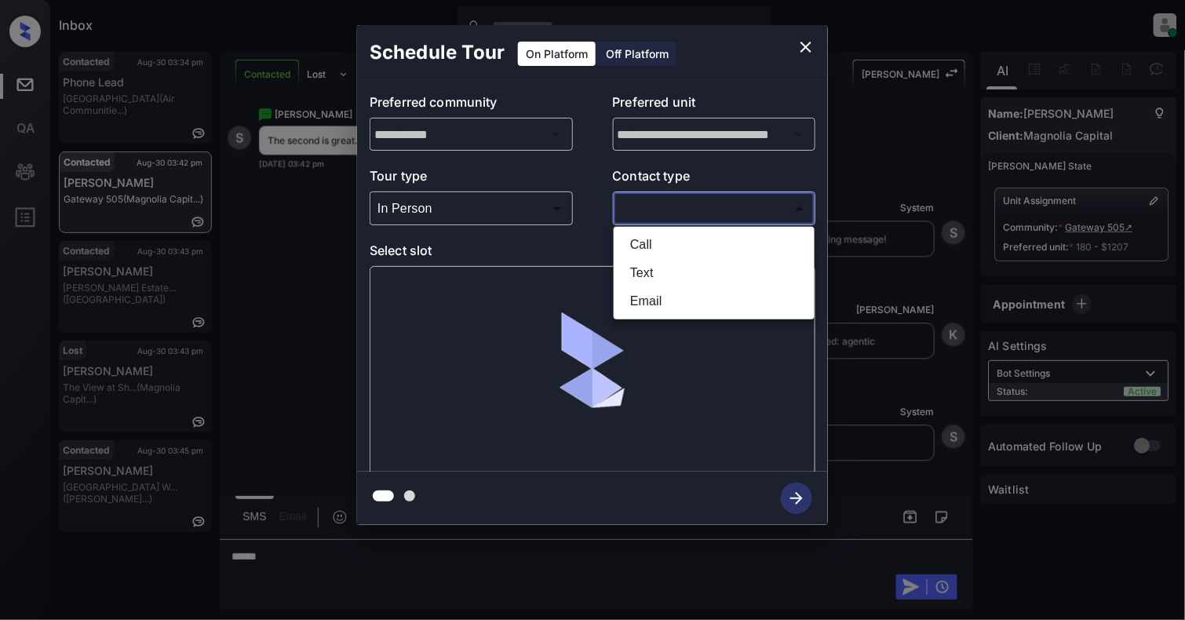
click at [654, 210] on body "Inbox Cynthia Montañez Online Set yourself offline Set yourself on break Profil…" at bounding box center [592, 310] width 1185 height 620
click at [648, 282] on li "Text" at bounding box center [713, 273] width 193 height 28
type input "****"
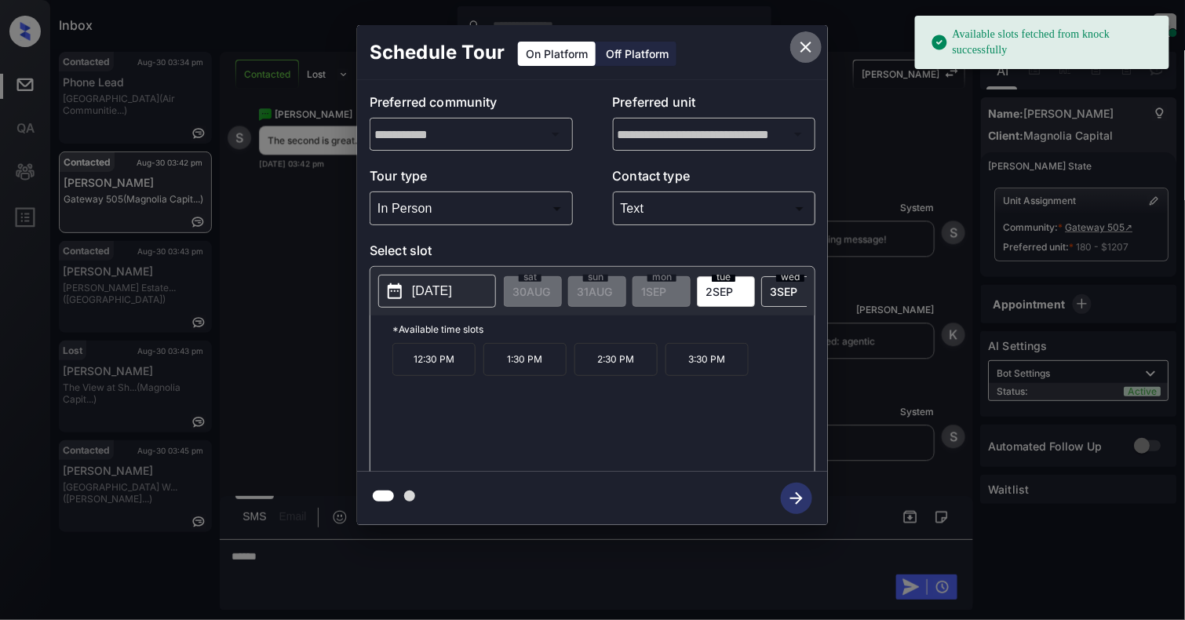
click at [816, 45] on button "close" at bounding box center [805, 46] width 31 height 31
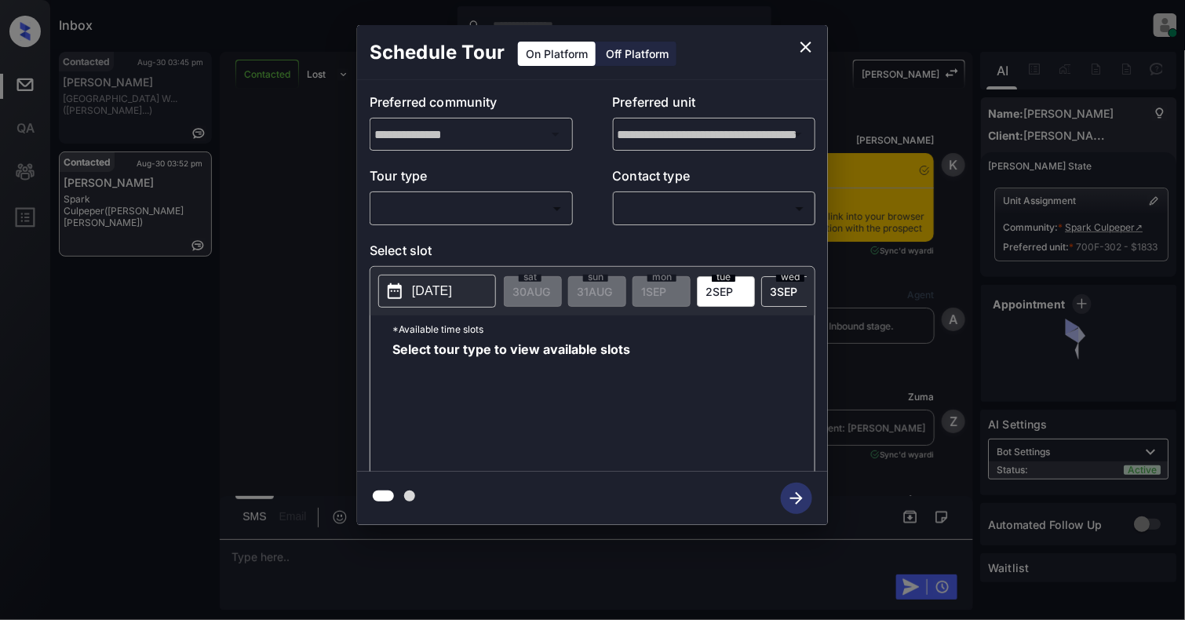
scroll to position [3917, 0]
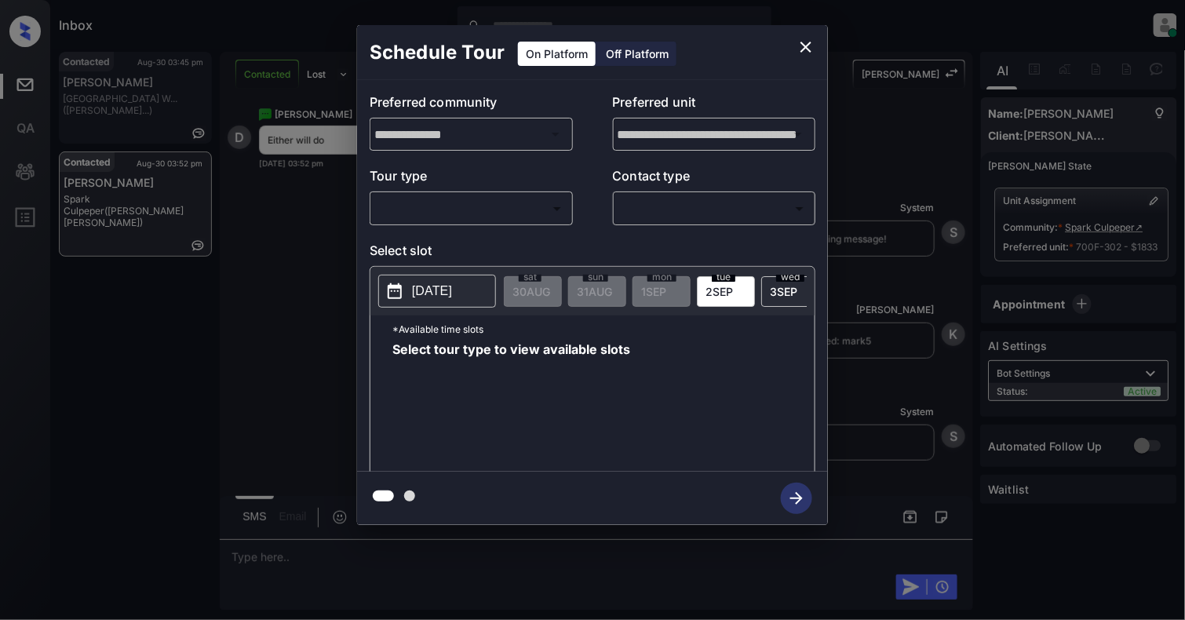
click at [502, 211] on body "Inbox Cynthia Montañez Online Set yourself offline Set yourself on break Profil…" at bounding box center [592, 310] width 1185 height 620
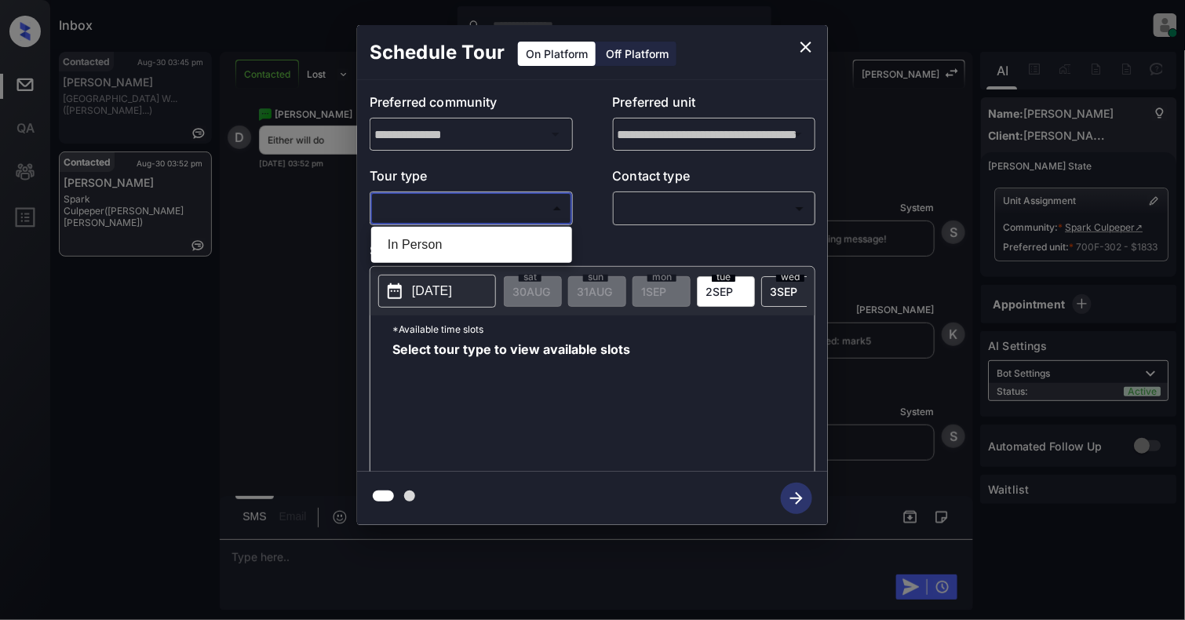
click at [466, 236] on li "In Person" at bounding box center [471, 245] width 193 height 28
type input "********"
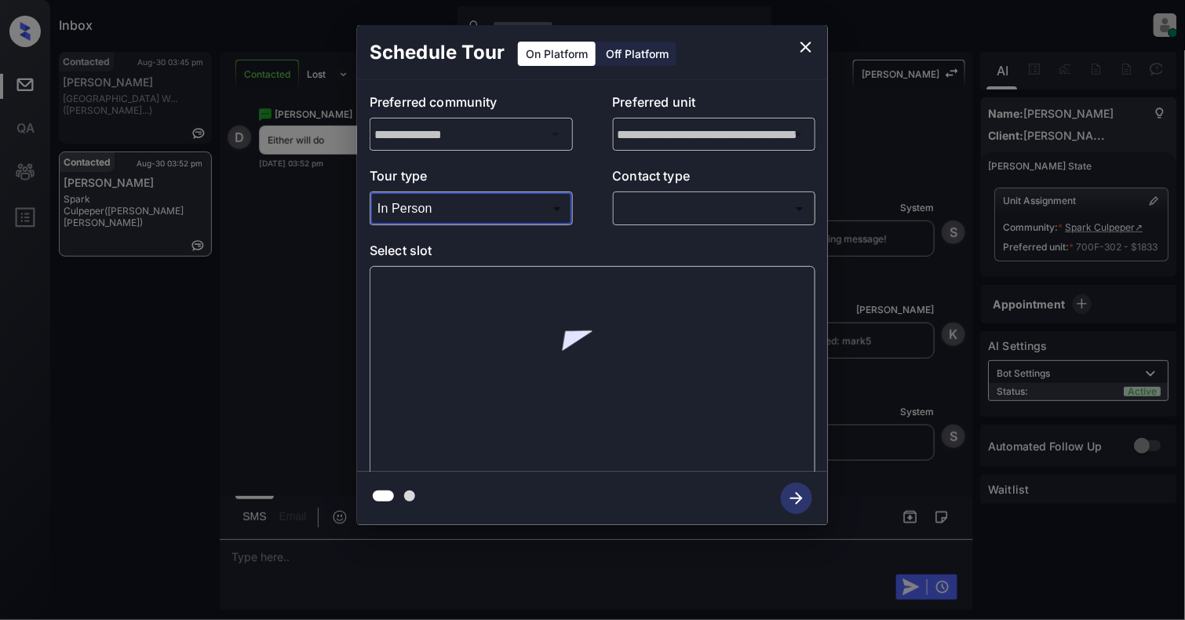
click at [693, 196] on body "Inbox Cynthia Montañez Online Set yourself offline Set yourself on break Profil…" at bounding box center [592, 310] width 1185 height 620
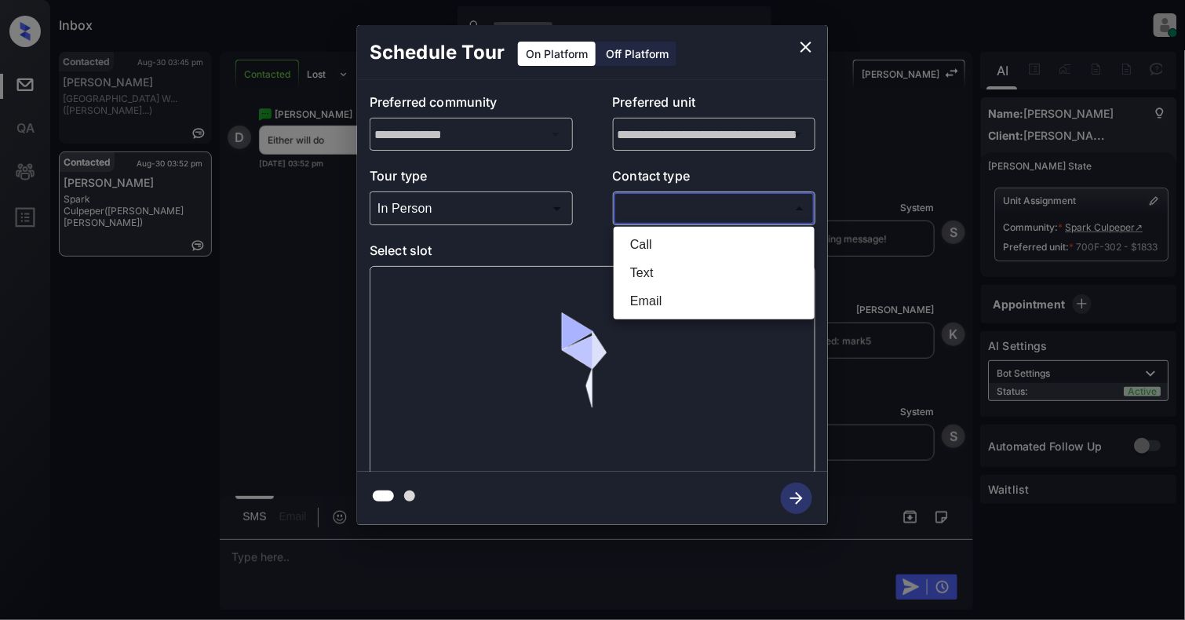
click at [641, 259] on li "Text" at bounding box center [713, 273] width 193 height 28
type input "****"
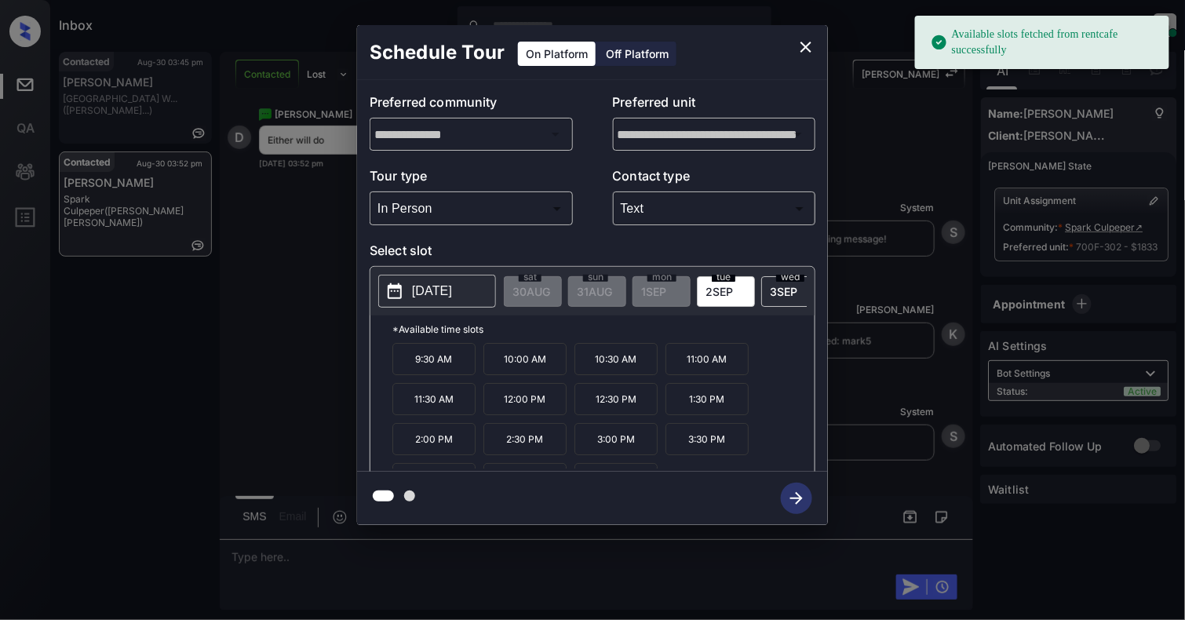
click at [449, 303] on button "[DATE]" at bounding box center [437, 291] width 118 height 33
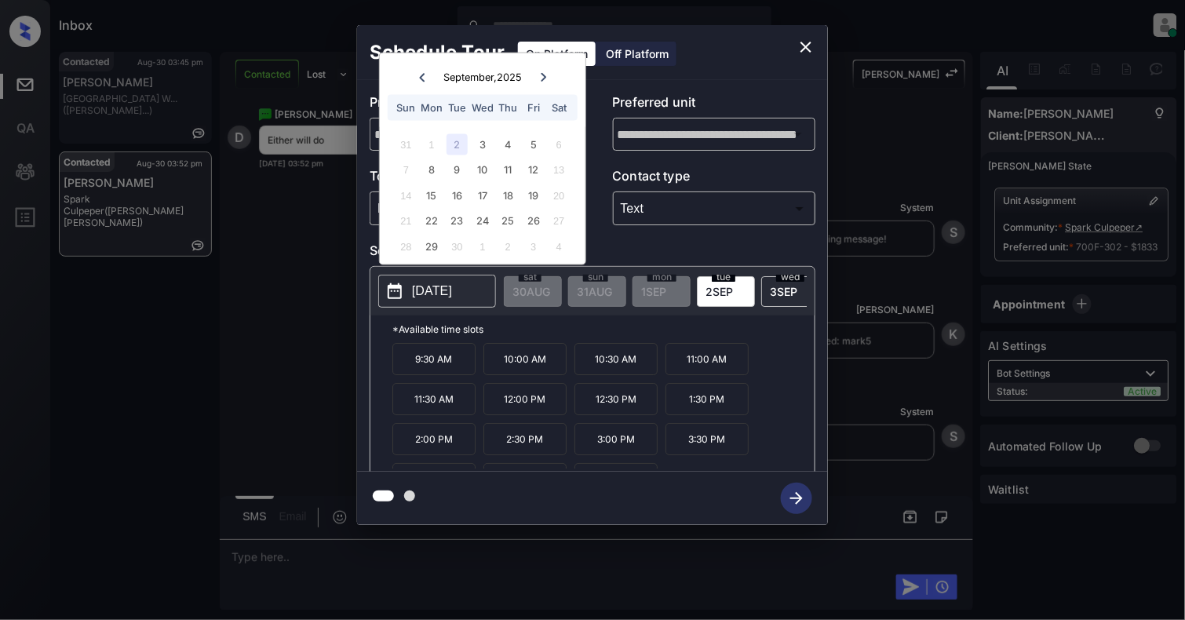
click at [810, 45] on icon "close" at bounding box center [805, 47] width 19 height 19
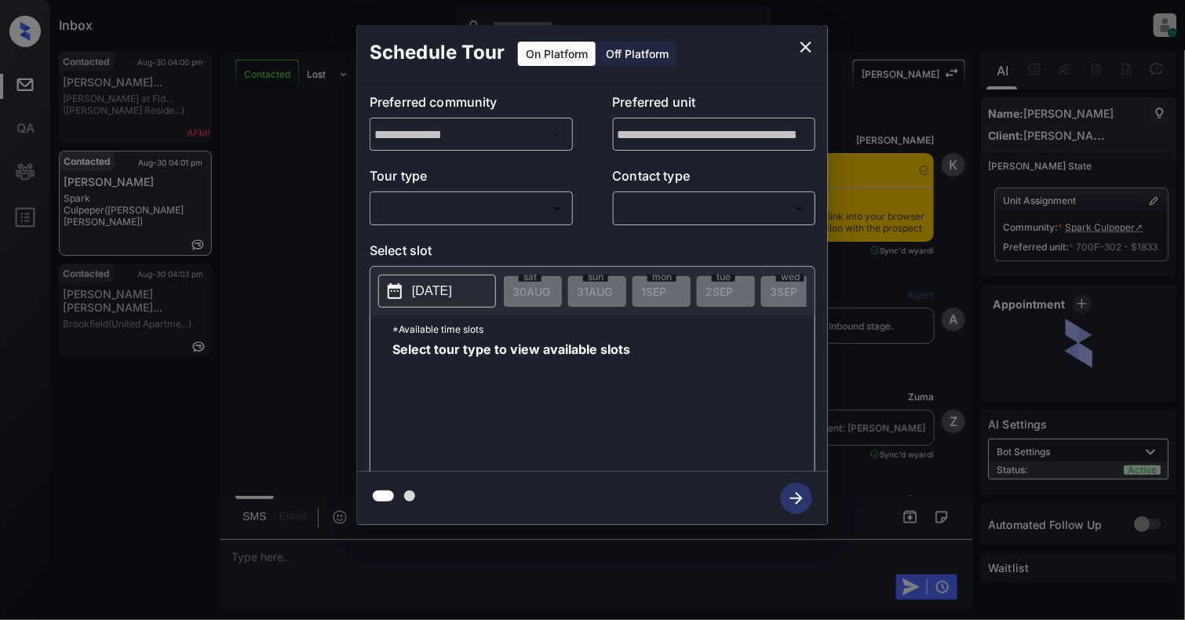
scroll to position [5342, 0]
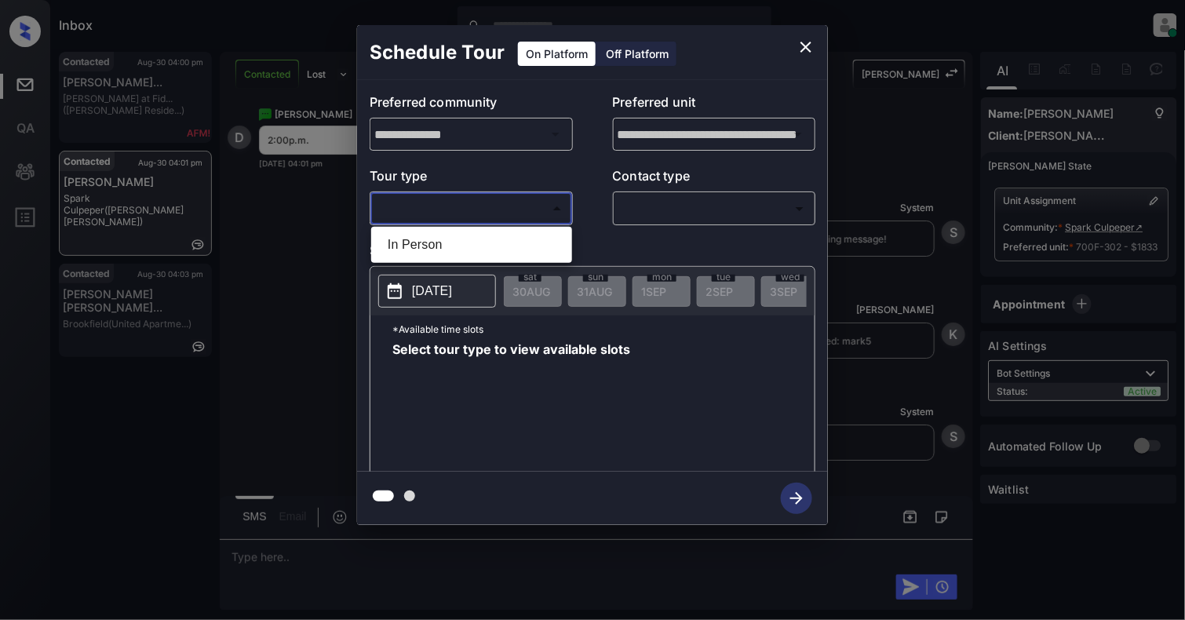
click at [503, 209] on body "Inbox [PERSON_NAME] Online Set yourself offline Set yourself on break Profile S…" at bounding box center [592, 310] width 1185 height 620
click at [413, 246] on li "In Person" at bounding box center [471, 245] width 193 height 28
type input "********"
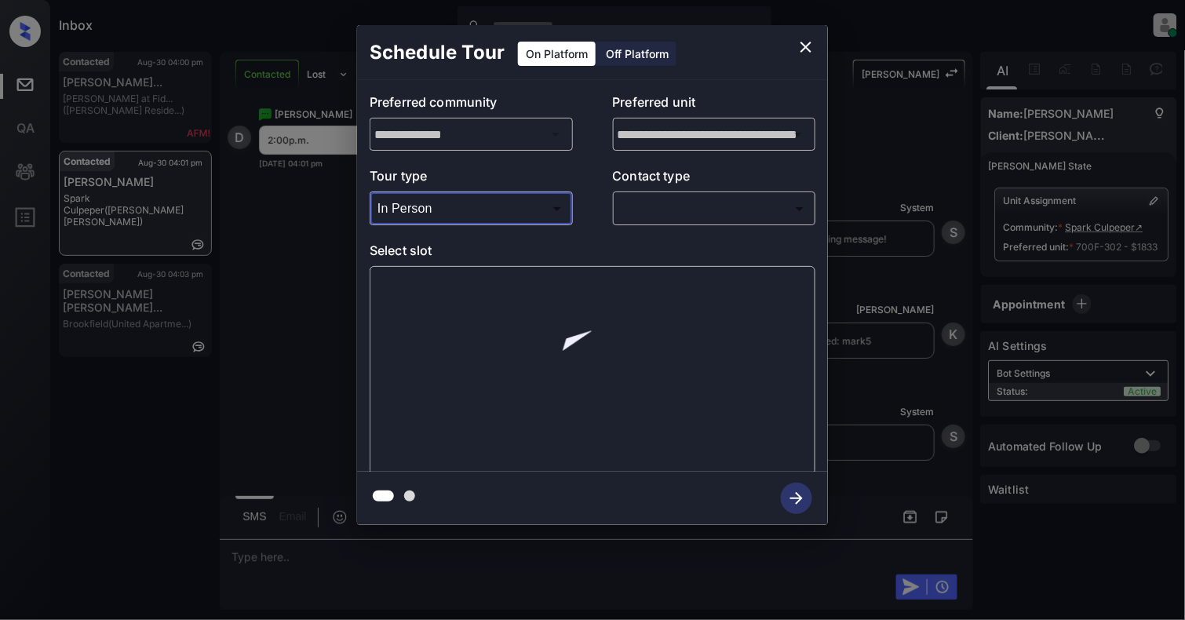
click at [775, 209] on body "Inbox [PERSON_NAME] Online Set yourself offline Set yourself on break Profile S…" at bounding box center [592, 310] width 1185 height 620
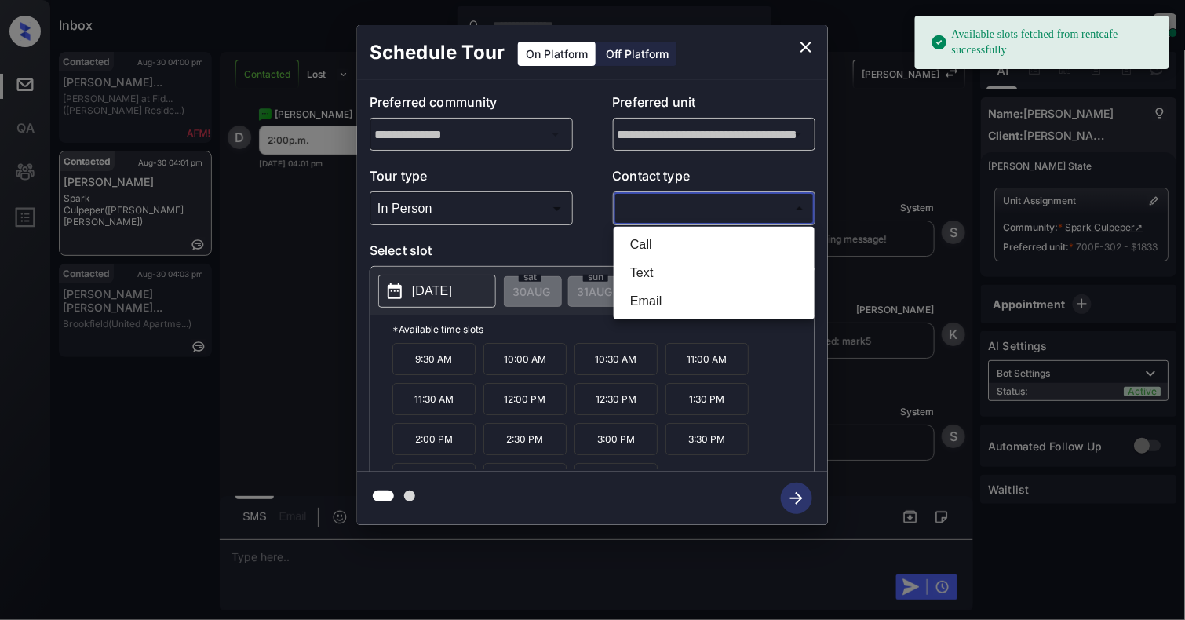
click at [685, 271] on li "Text" at bounding box center [713, 273] width 193 height 28
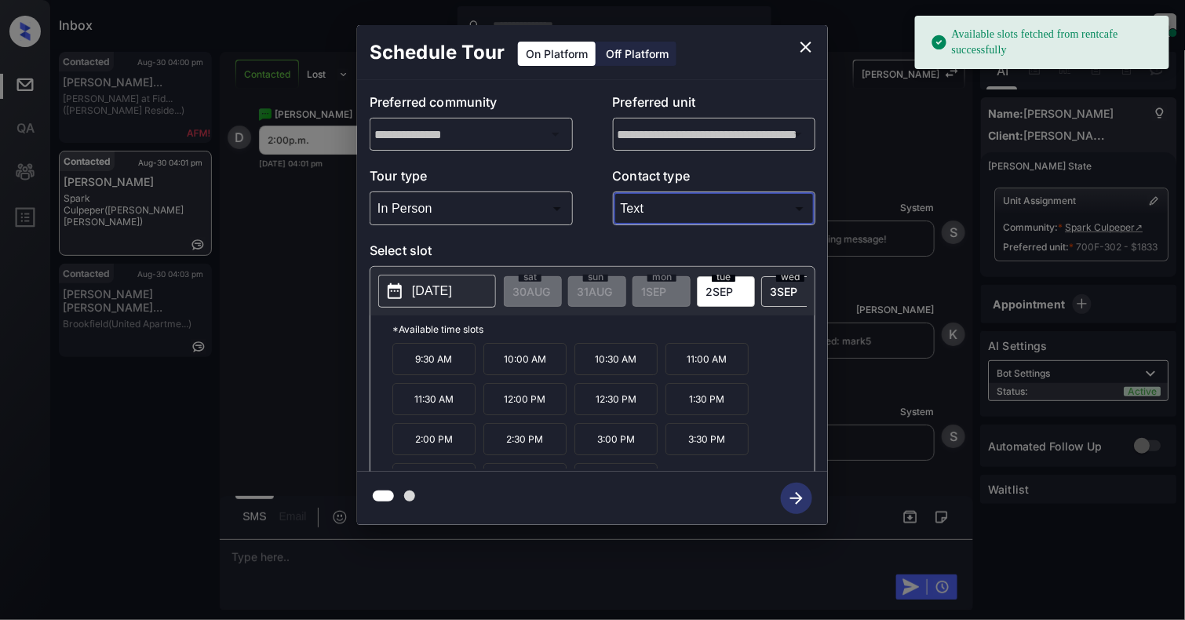
type input "****"
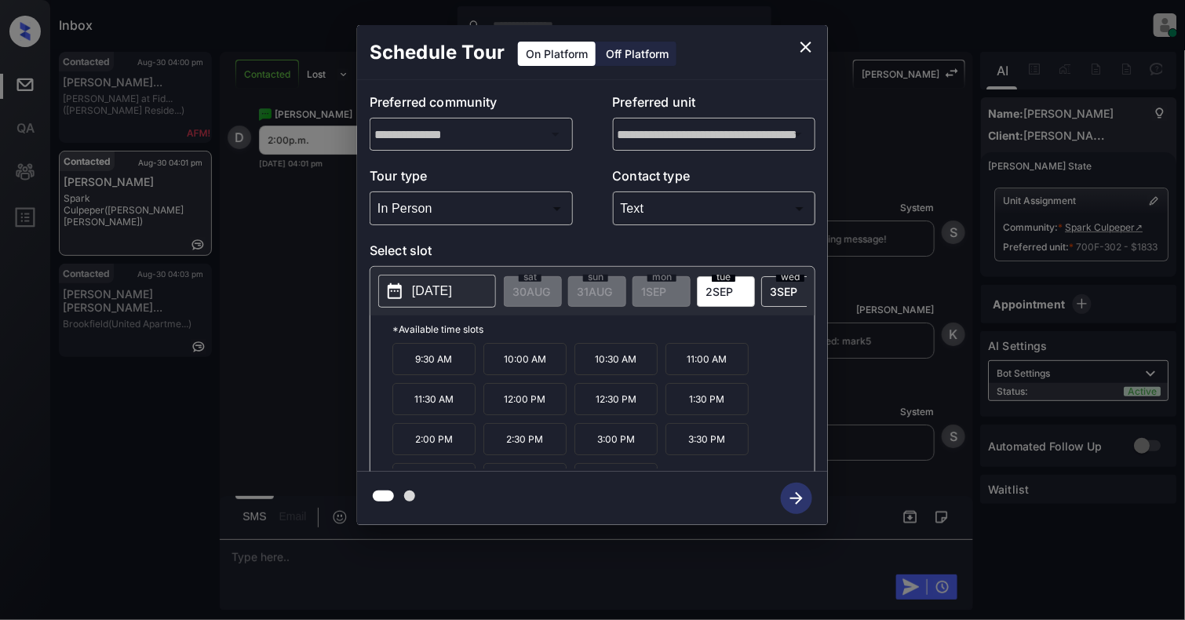
click at [443, 446] on p "2:00 PM" at bounding box center [433, 439] width 83 height 32
click at [802, 497] on icon "button" at bounding box center [796, 497] width 31 height 31
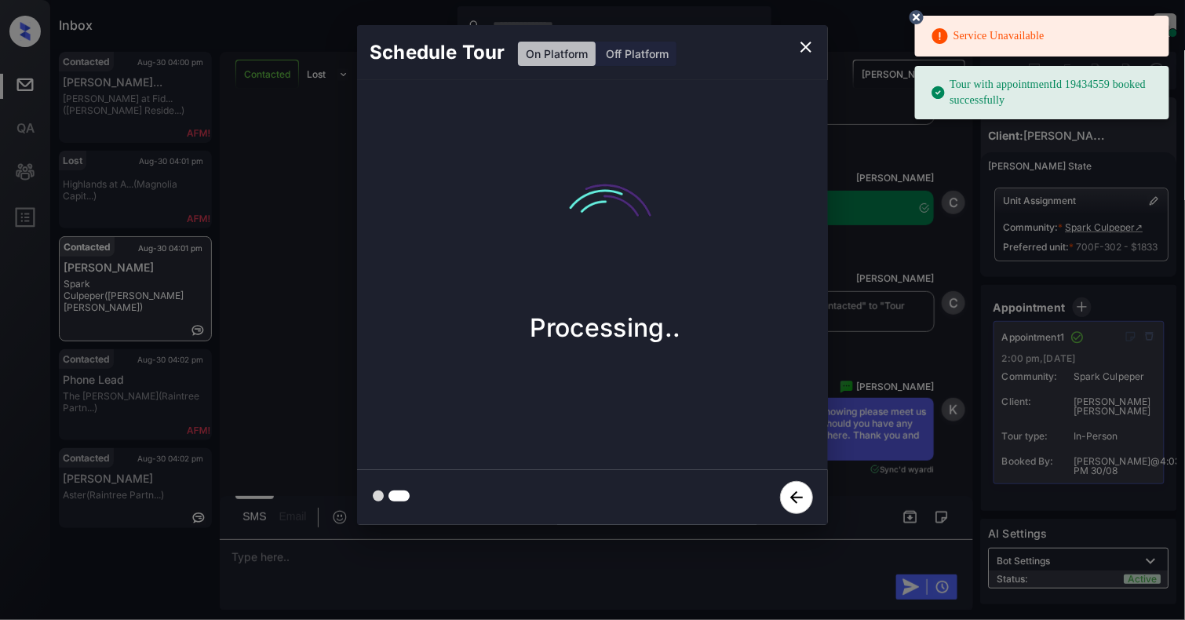
scroll to position [5677, 0]
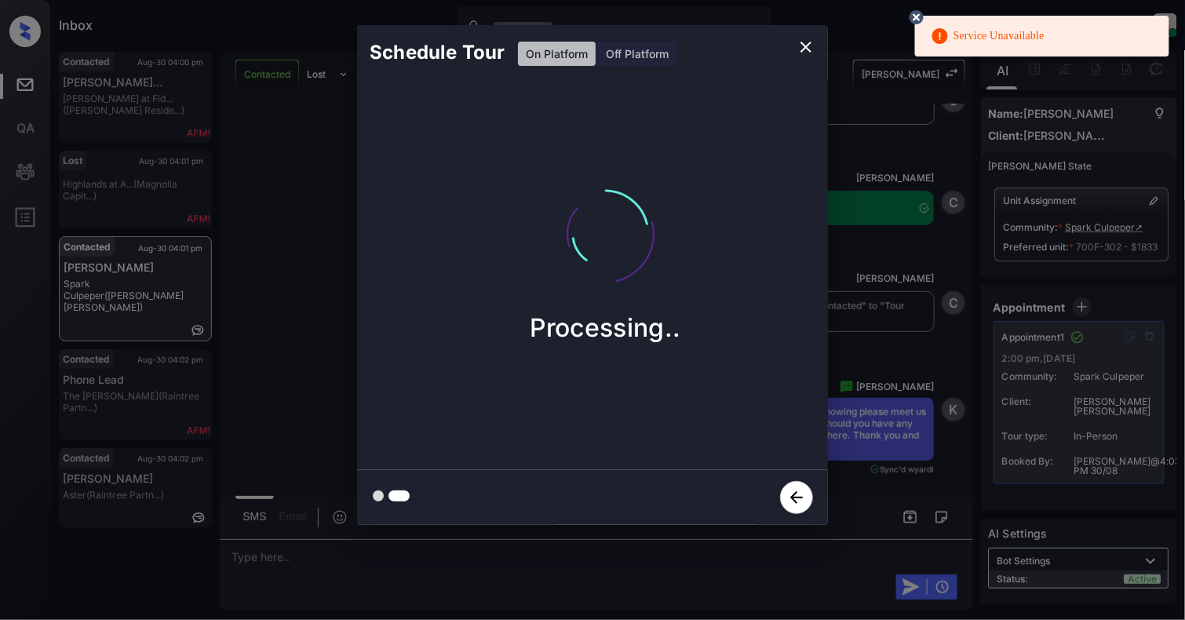
click at [914, 20] on circle at bounding box center [916, 17] width 9 height 9
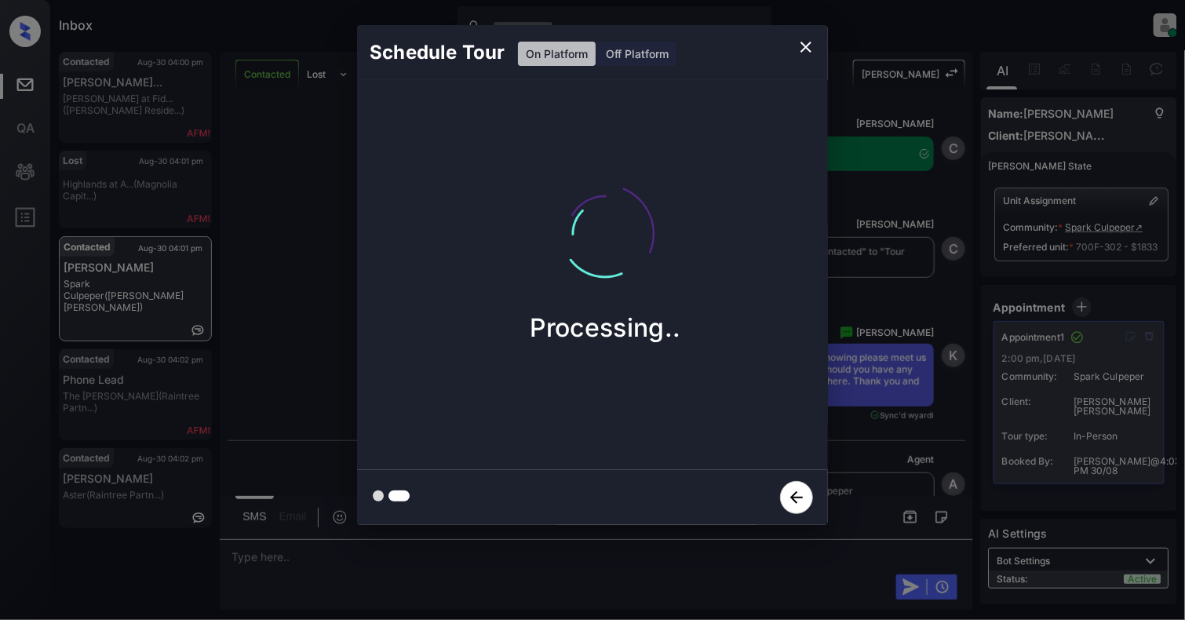
scroll to position [5780, 0]
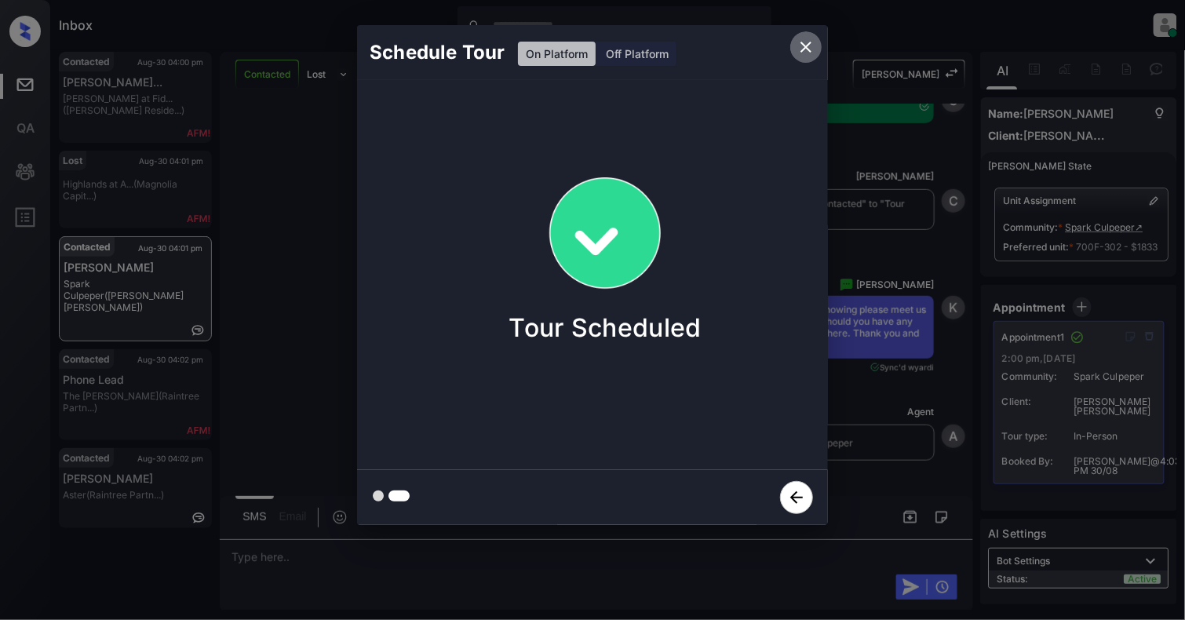
click at [806, 49] on icon "close" at bounding box center [805, 47] width 19 height 19
